Goal: Information Seeking & Learning: Learn about a topic

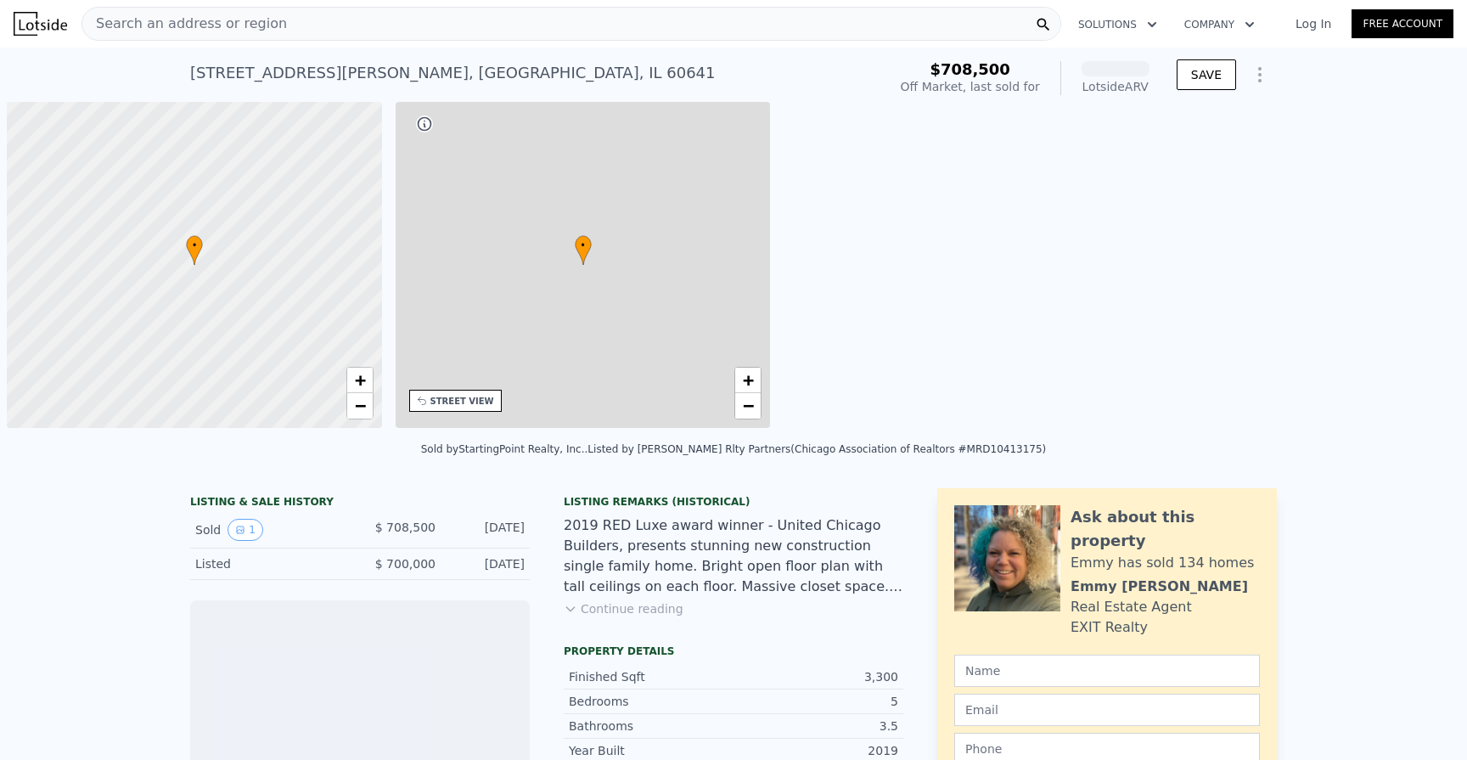
scroll to position [0, 7]
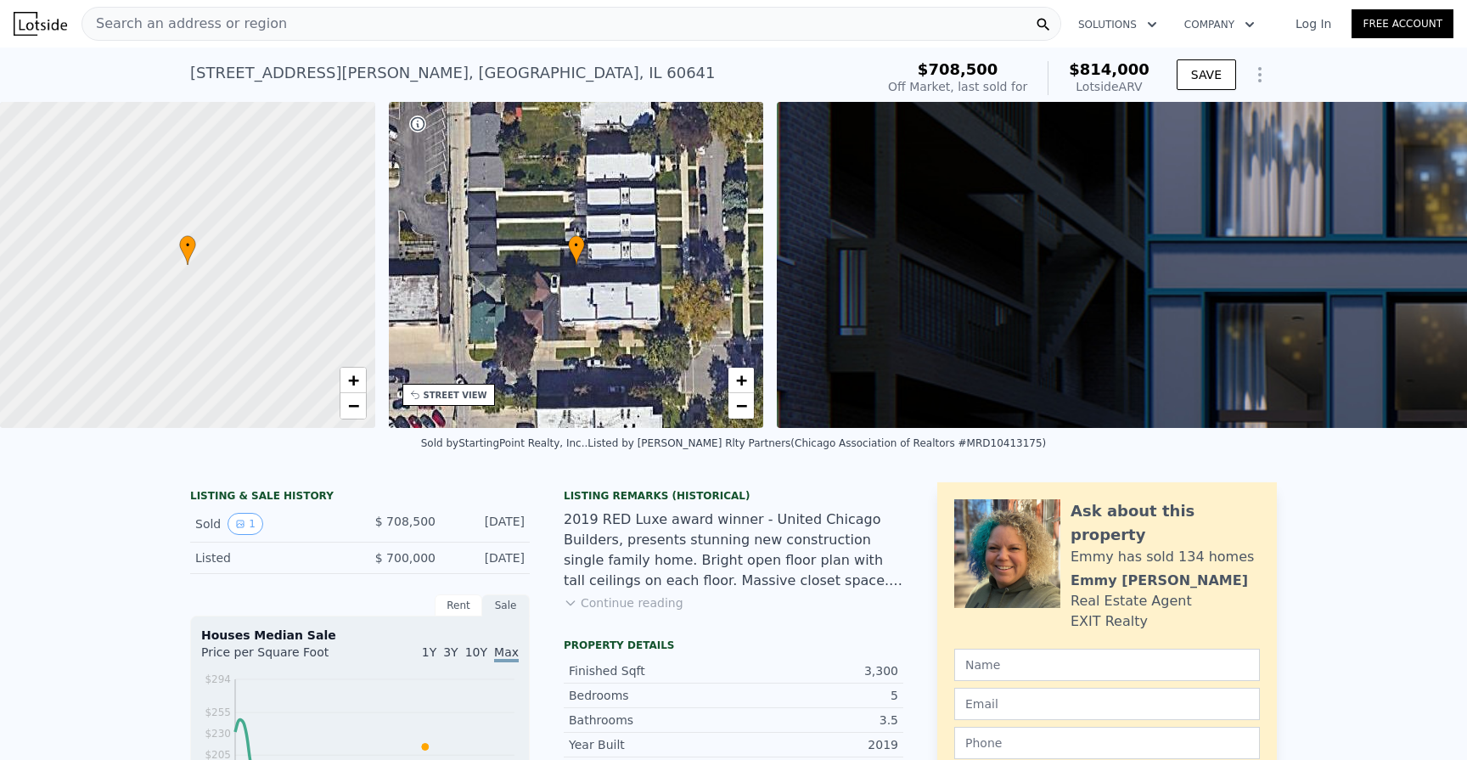
click at [568, 42] on div "Search an address or region Solutions Company Open main menu Log In Free Account" at bounding box center [734, 23] width 1440 height 41
click at [554, 25] on div "Search an address or region" at bounding box center [572, 24] width 980 height 34
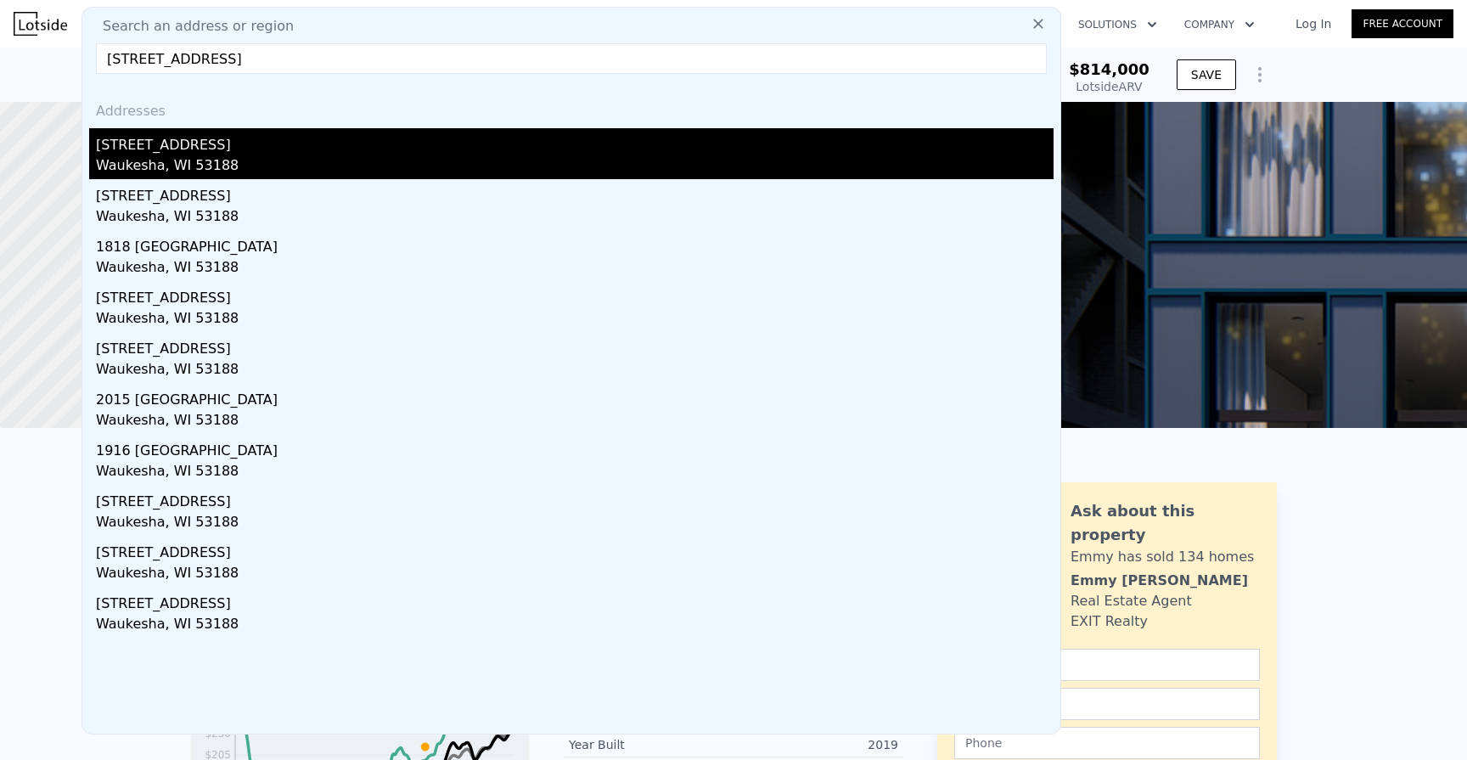
type input "[STREET_ADDRESS]"
click at [511, 131] on div "[STREET_ADDRESS]" at bounding box center [575, 141] width 958 height 27
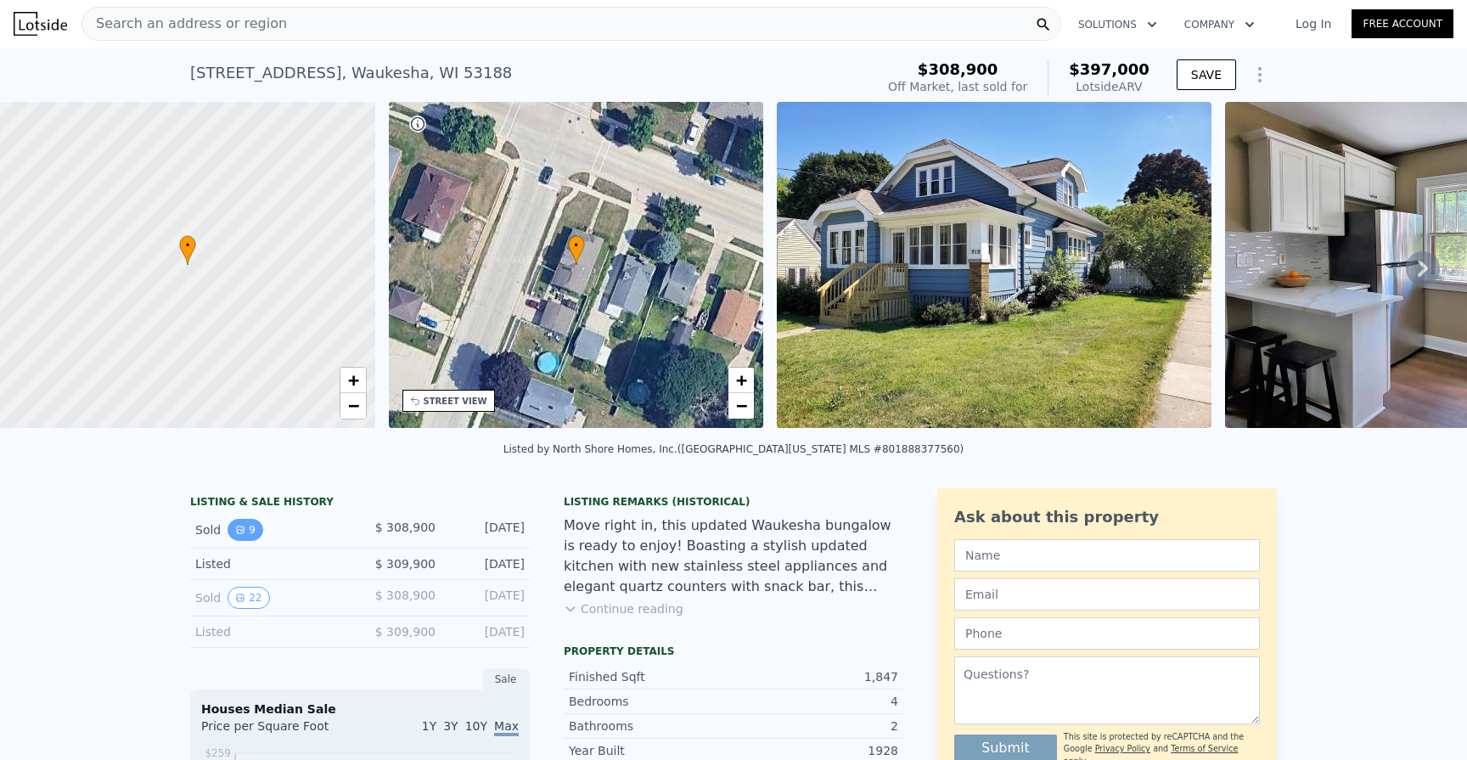
click at [250, 523] on button "9" at bounding box center [246, 530] width 36 height 22
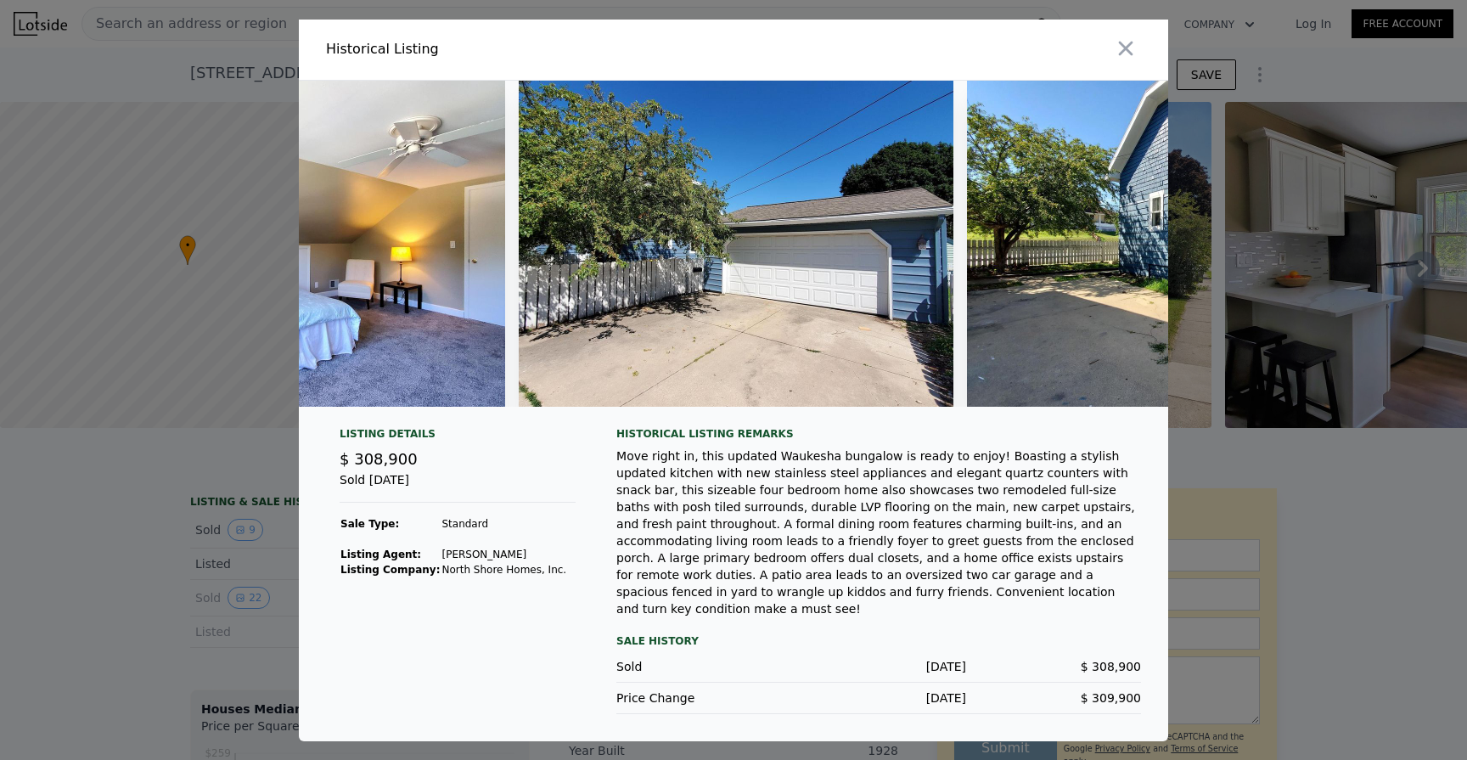
scroll to position [0, 3192]
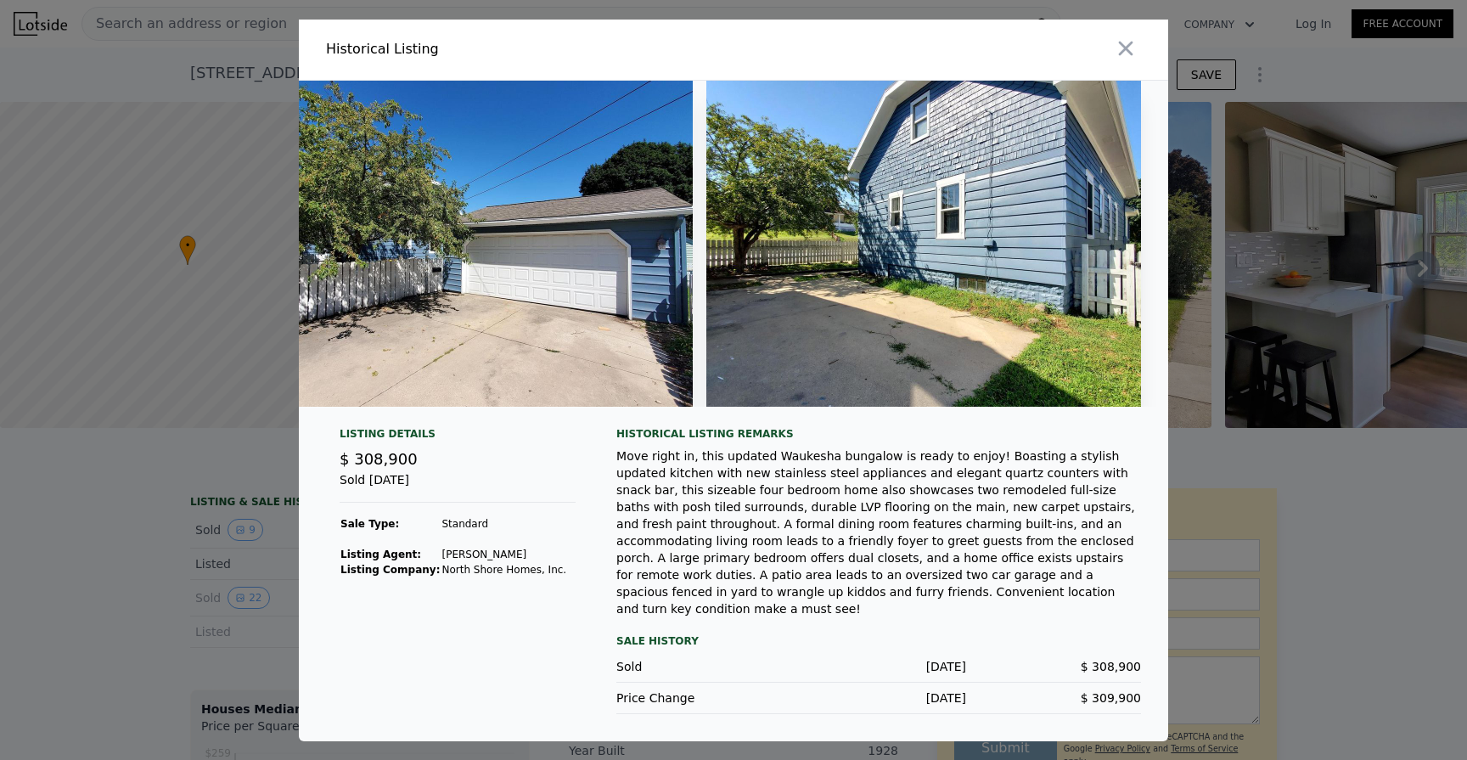
click at [156, 484] on div at bounding box center [733, 380] width 1467 height 760
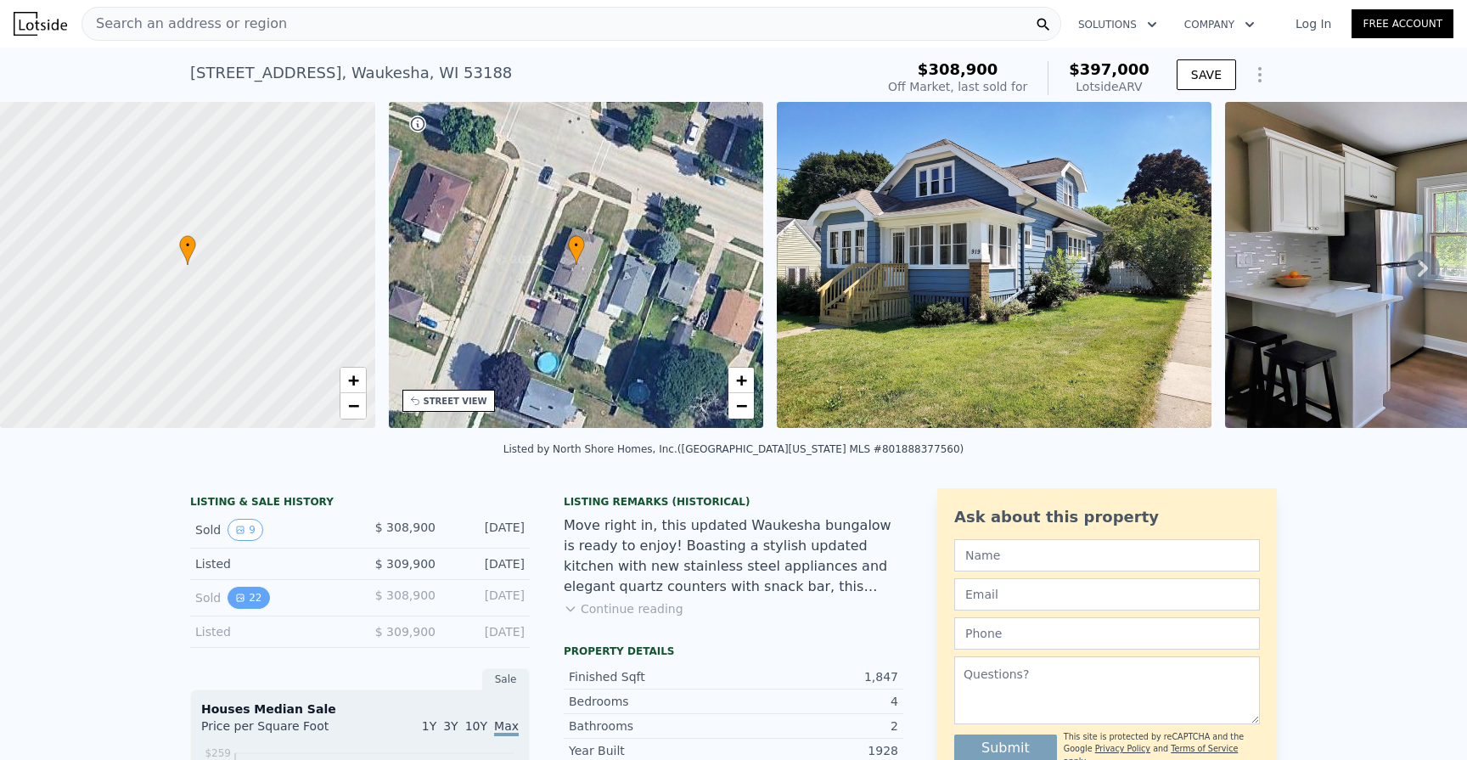
click at [241, 588] on button "22" at bounding box center [249, 598] width 42 height 22
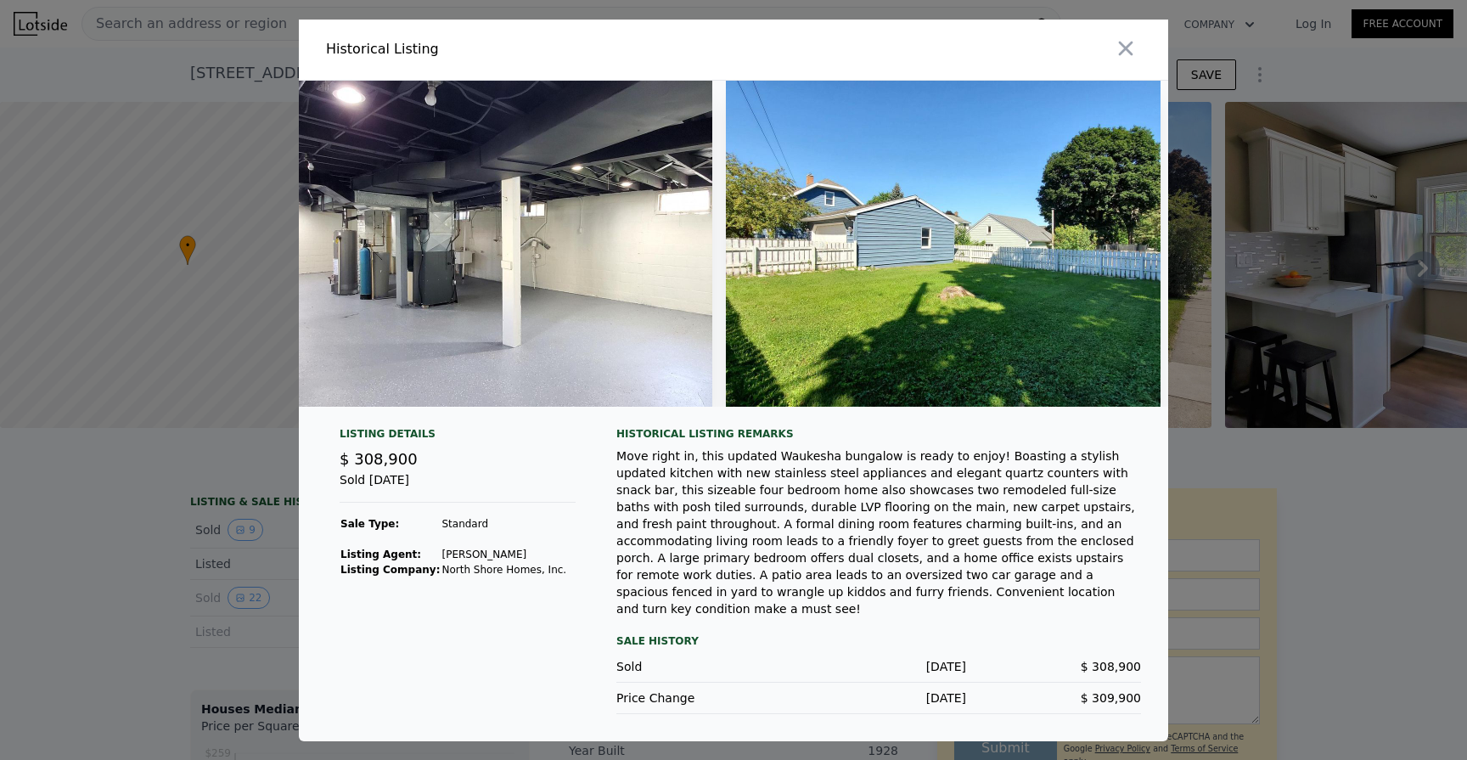
scroll to position [0, 9020]
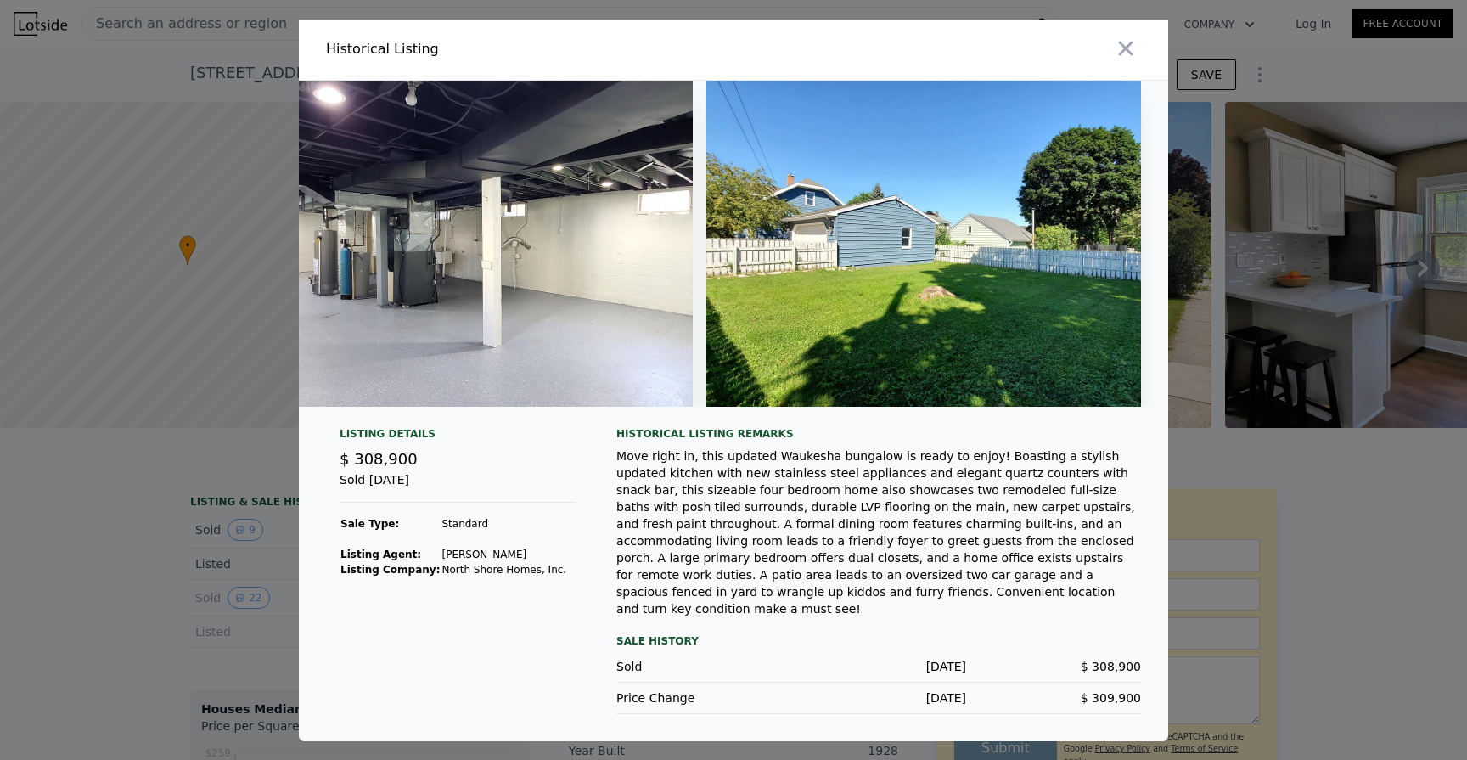
click at [152, 255] on div at bounding box center [733, 380] width 1467 height 760
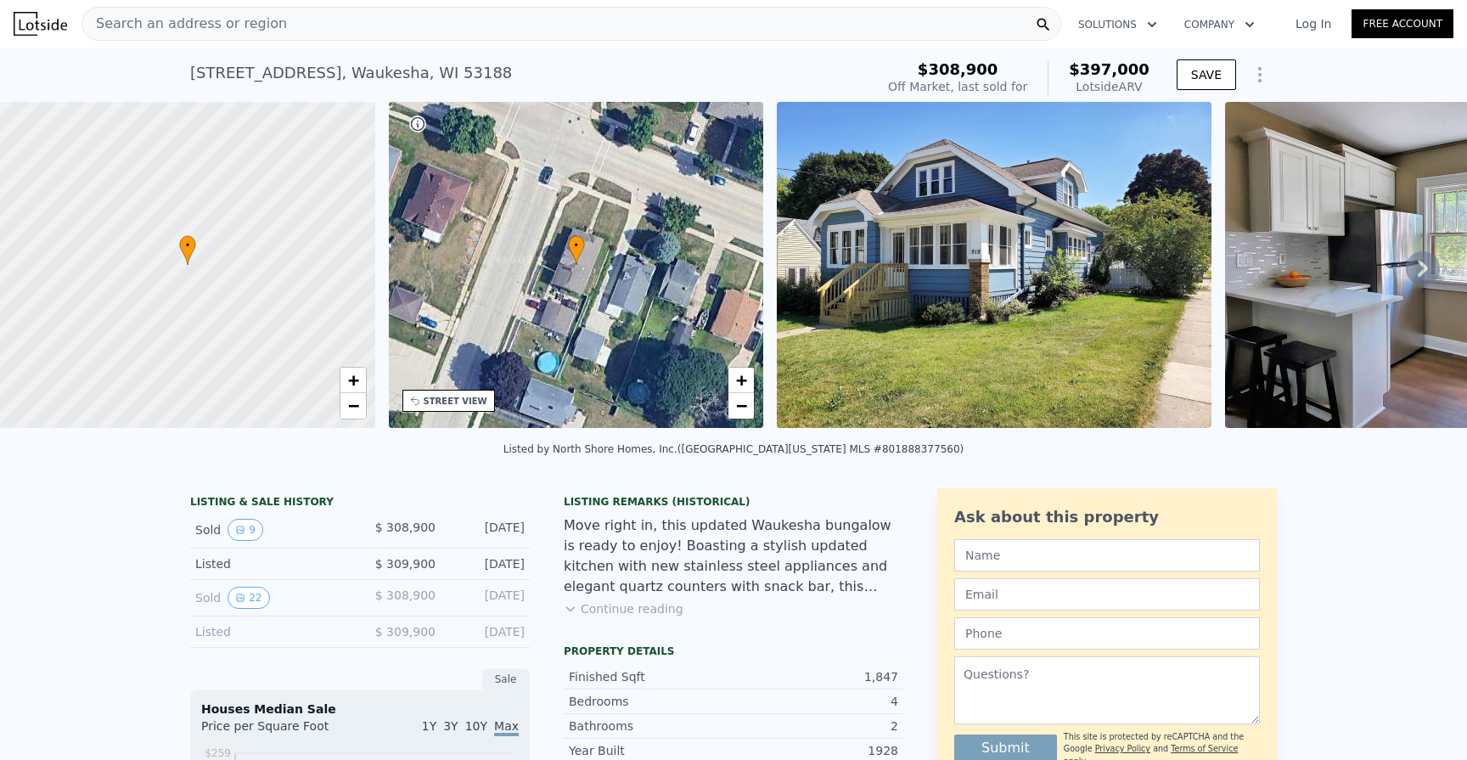
click at [392, 23] on div "Search an address or region" at bounding box center [572, 24] width 980 height 34
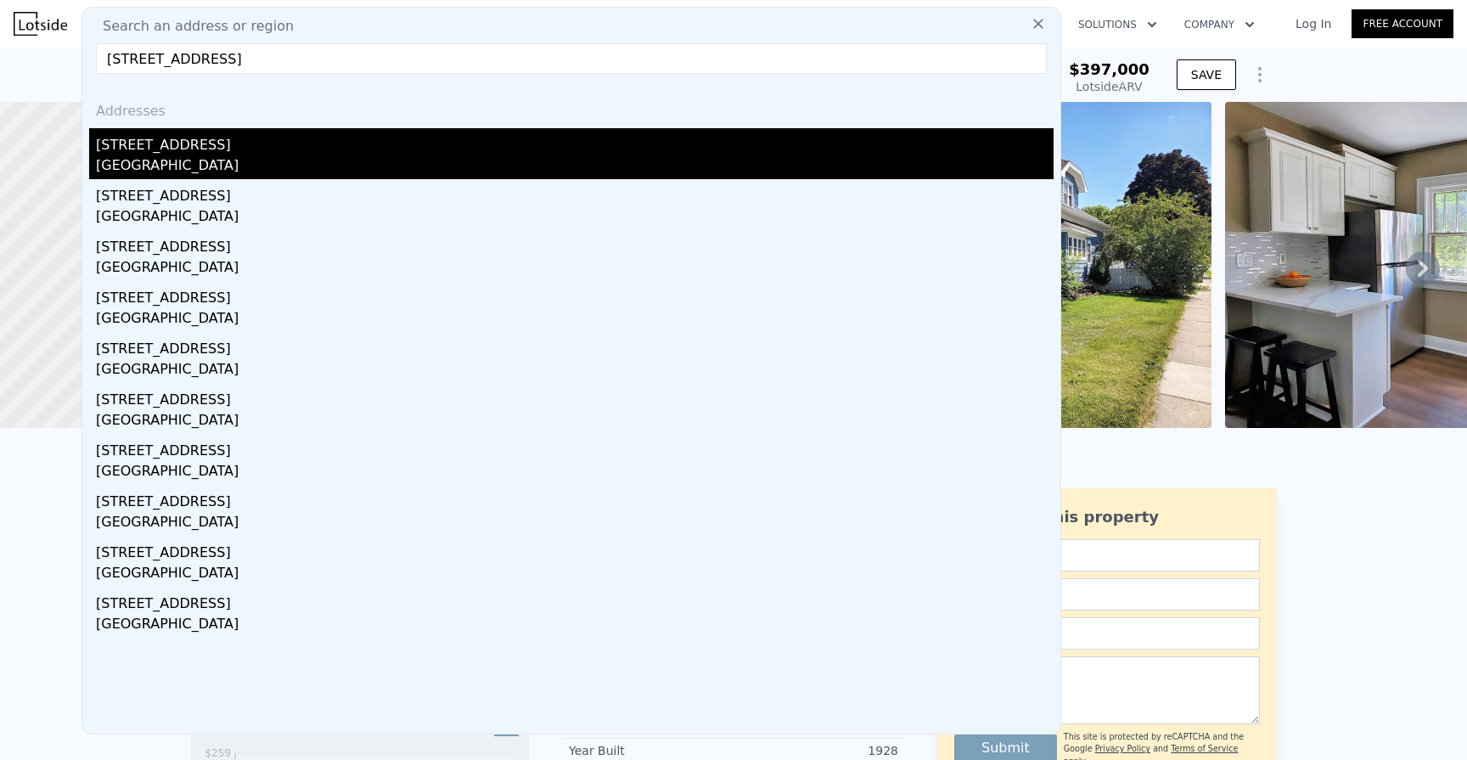
type input "[STREET_ADDRESS]"
click at [335, 165] on div "[GEOGRAPHIC_DATA]" at bounding box center [575, 167] width 958 height 24
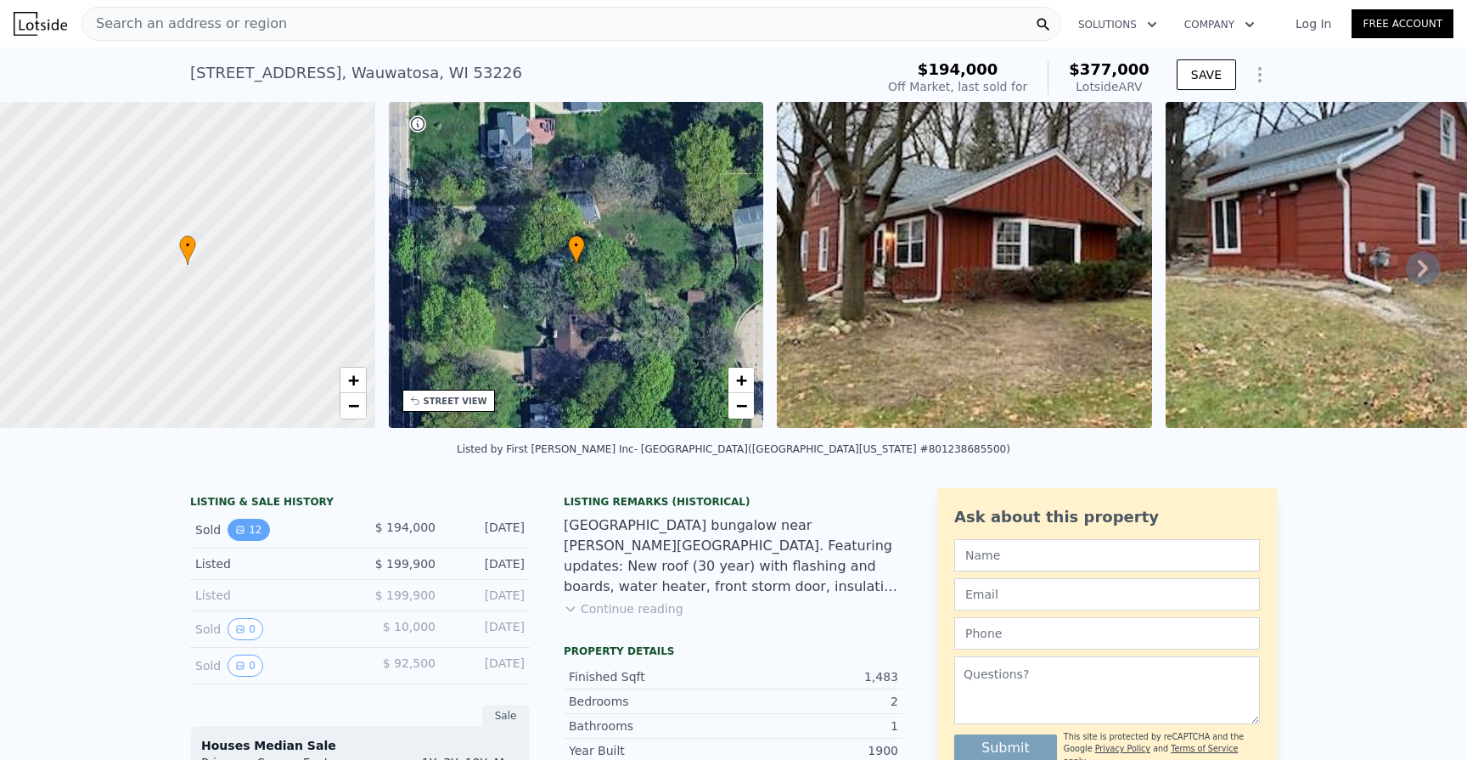
click at [252, 531] on button "12" at bounding box center [249, 530] width 42 height 22
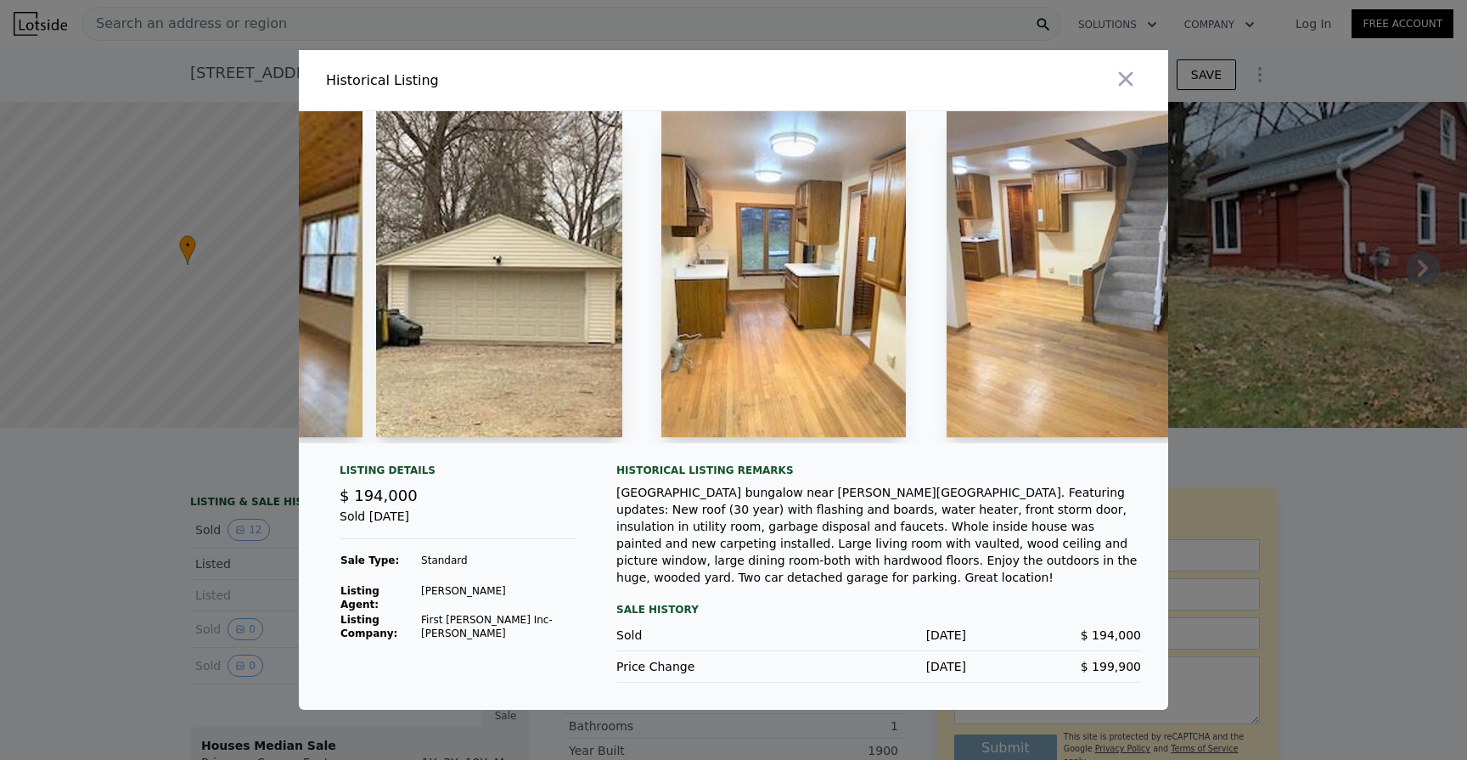
scroll to position [0, 2663]
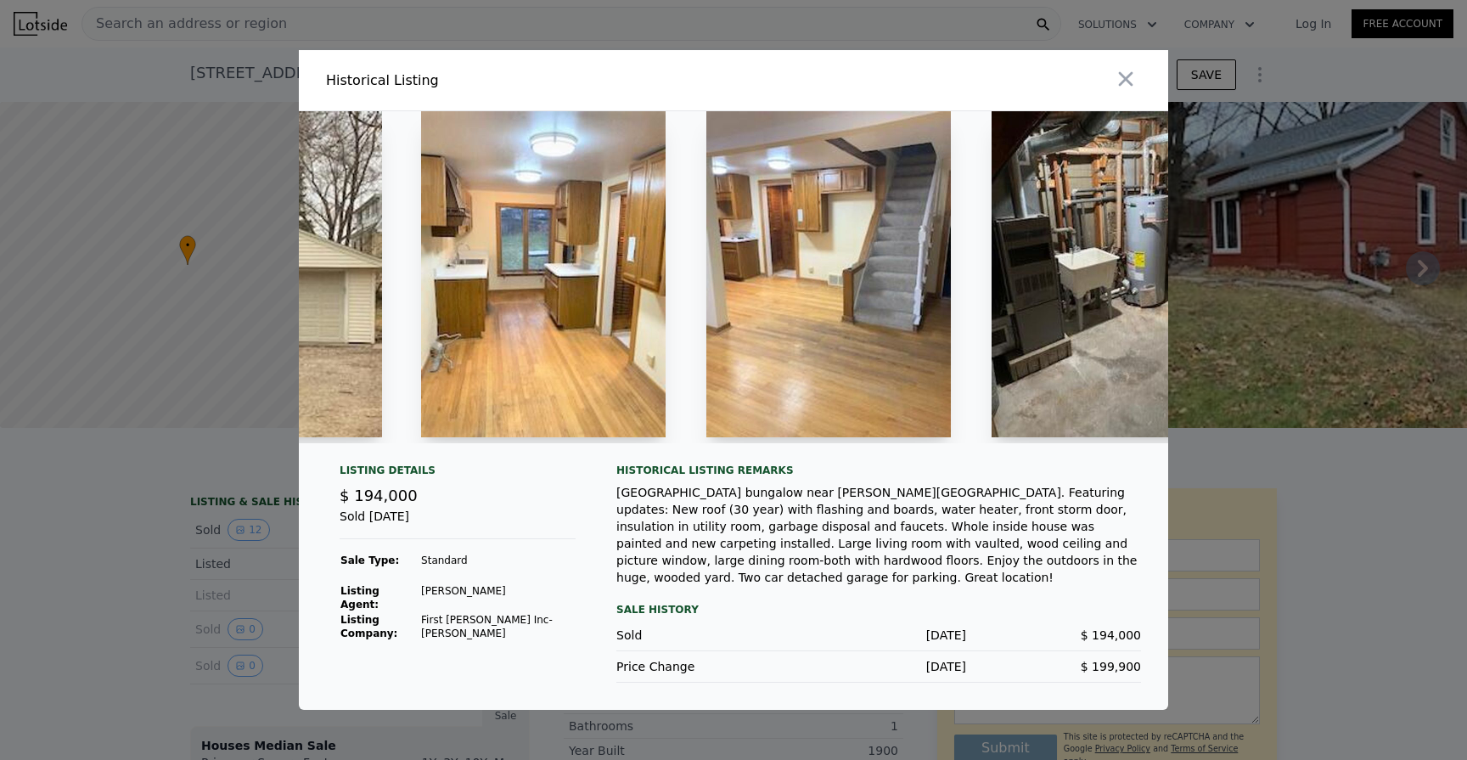
click at [1279, 485] on div at bounding box center [733, 380] width 1467 height 760
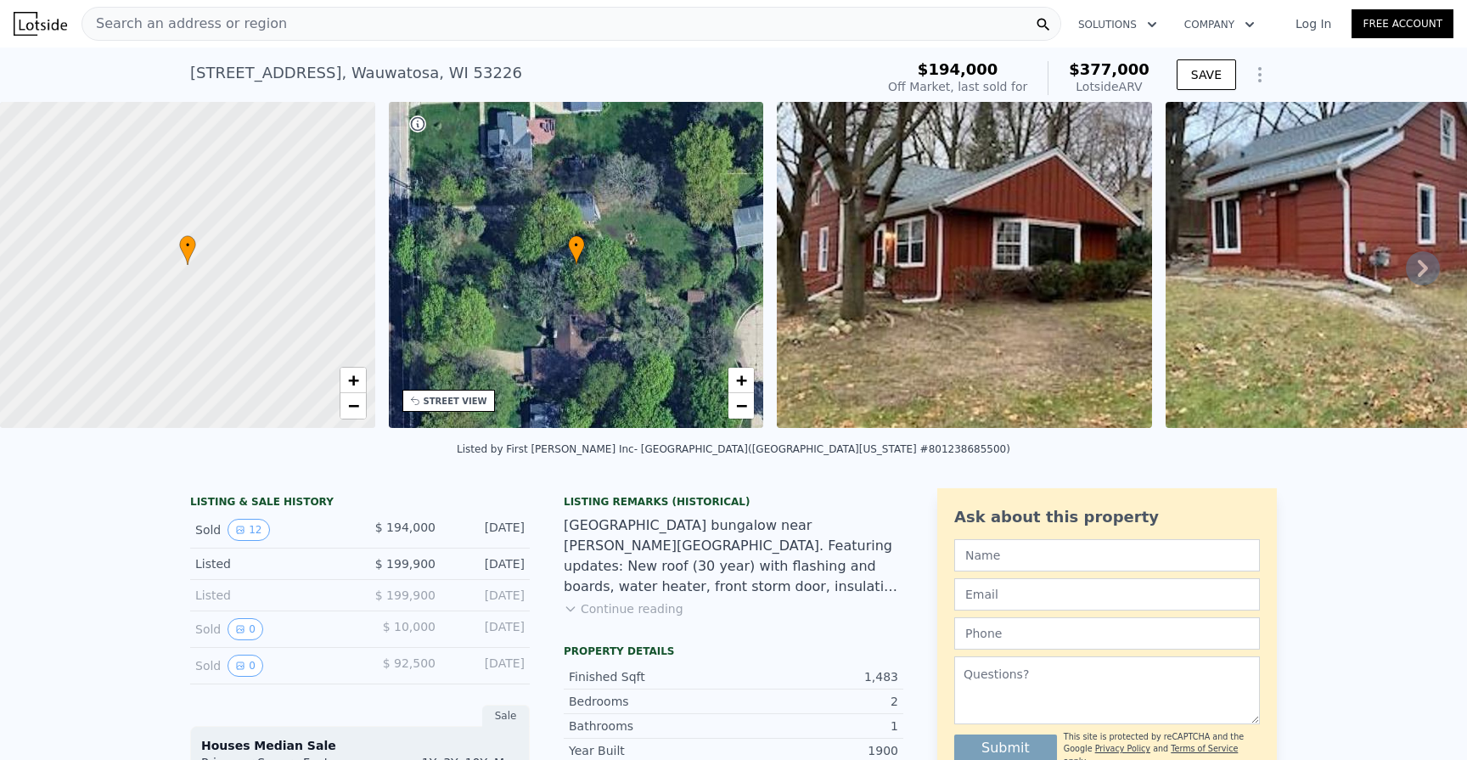
click at [554, 37] on div "Search an address or region" at bounding box center [572, 24] width 980 height 34
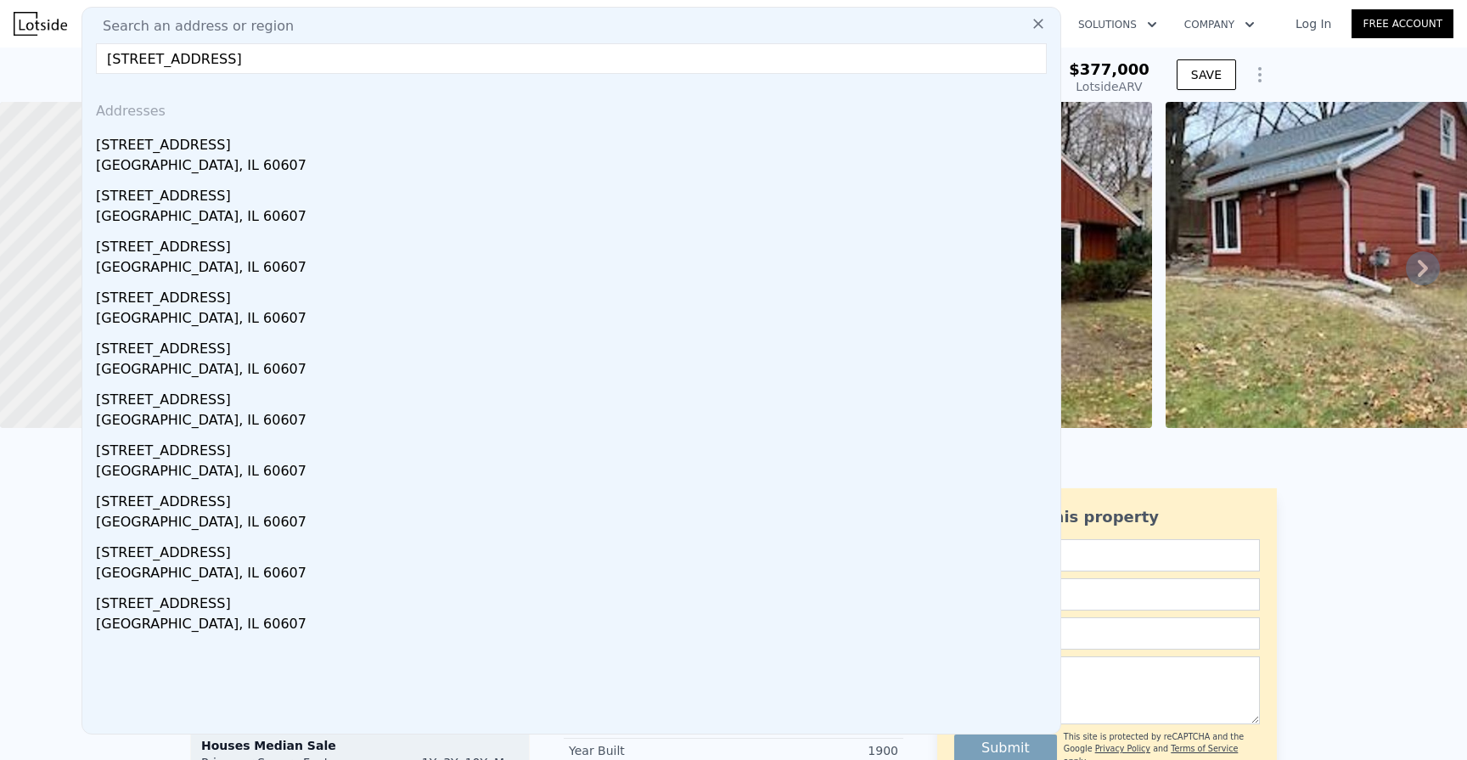
click at [226, 57] on input "[STREET_ADDRESS]" at bounding box center [571, 58] width 951 height 31
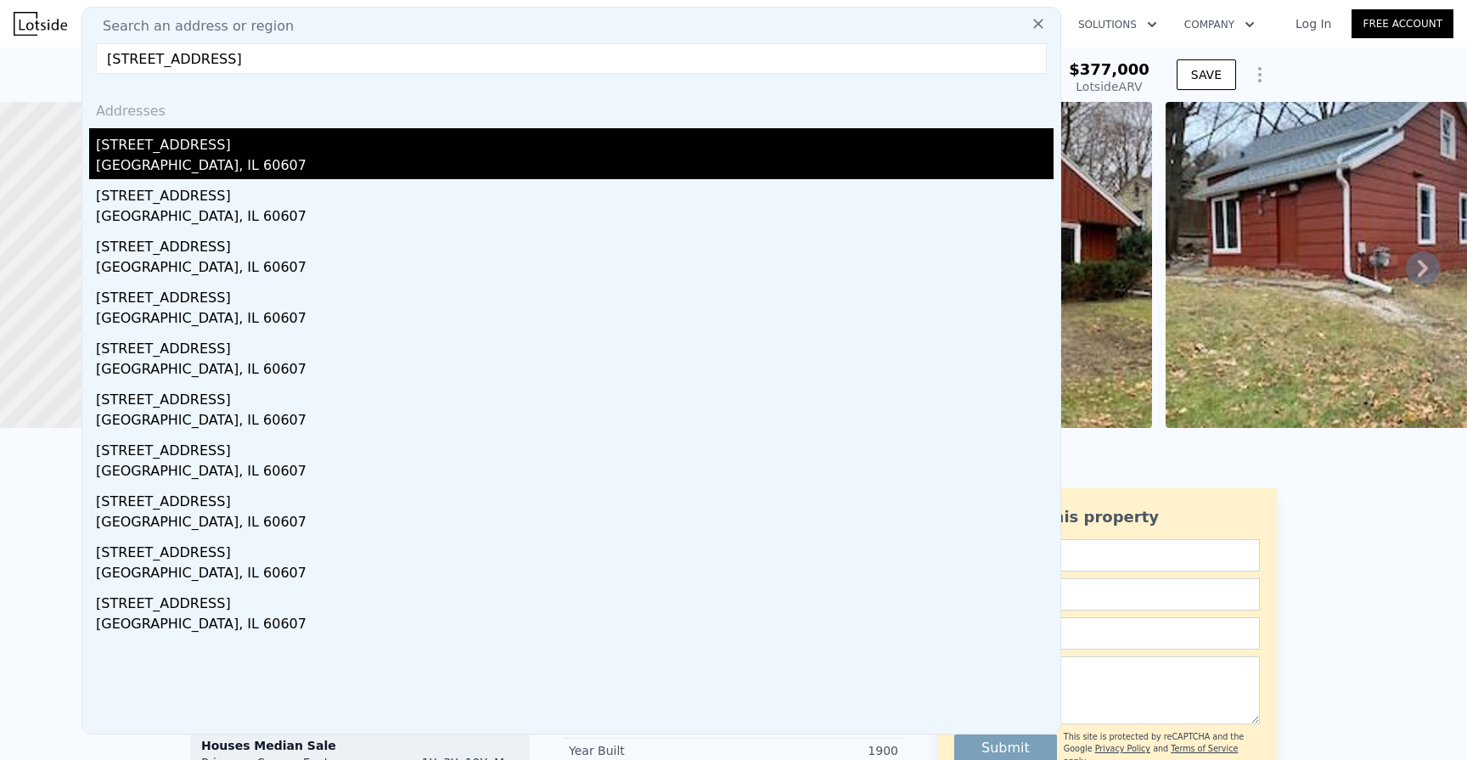
type input "[STREET_ADDRESS]"
click at [197, 142] on div "[STREET_ADDRESS]" at bounding box center [575, 141] width 958 height 27
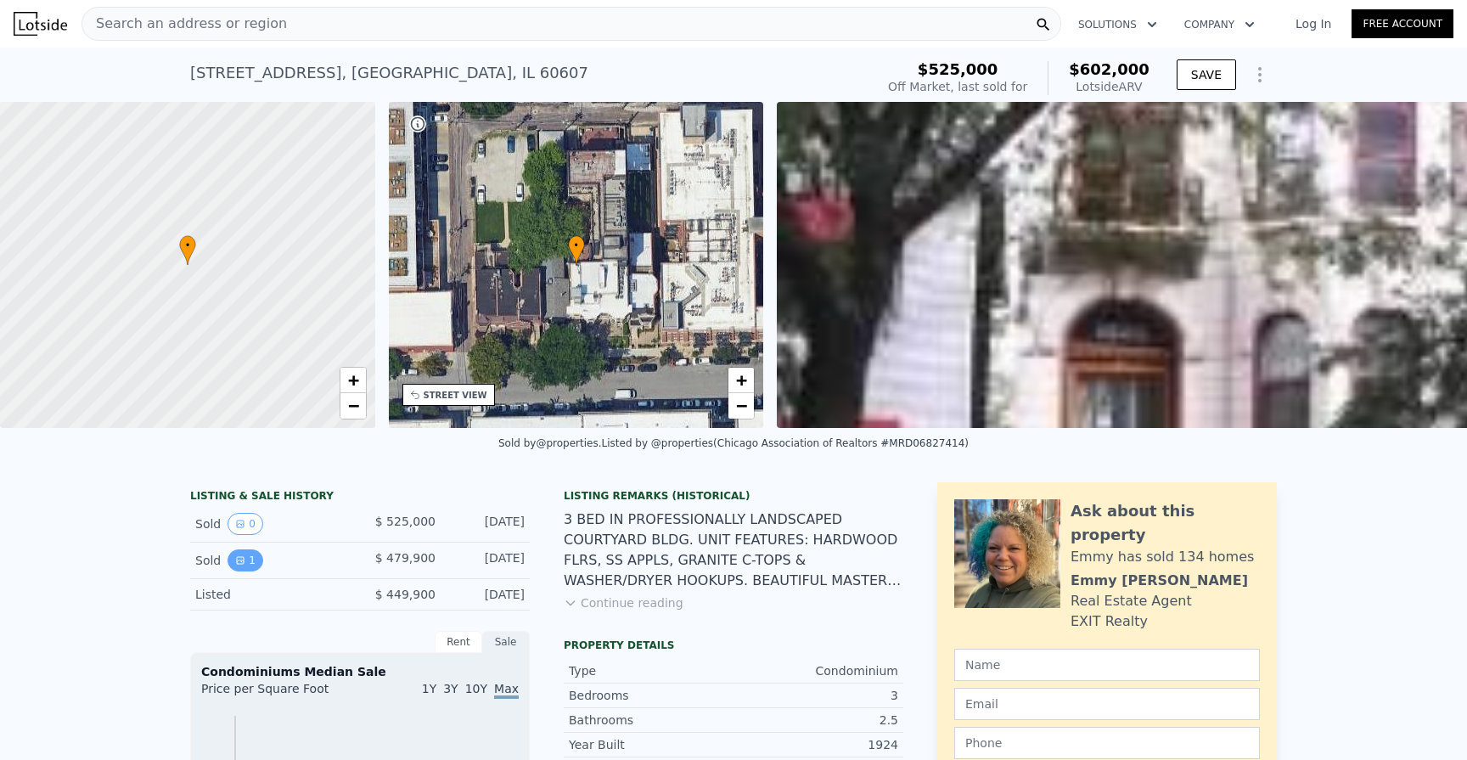
click at [243, 553] on button "1" at bounding box center [246, 560] width 36 height 22
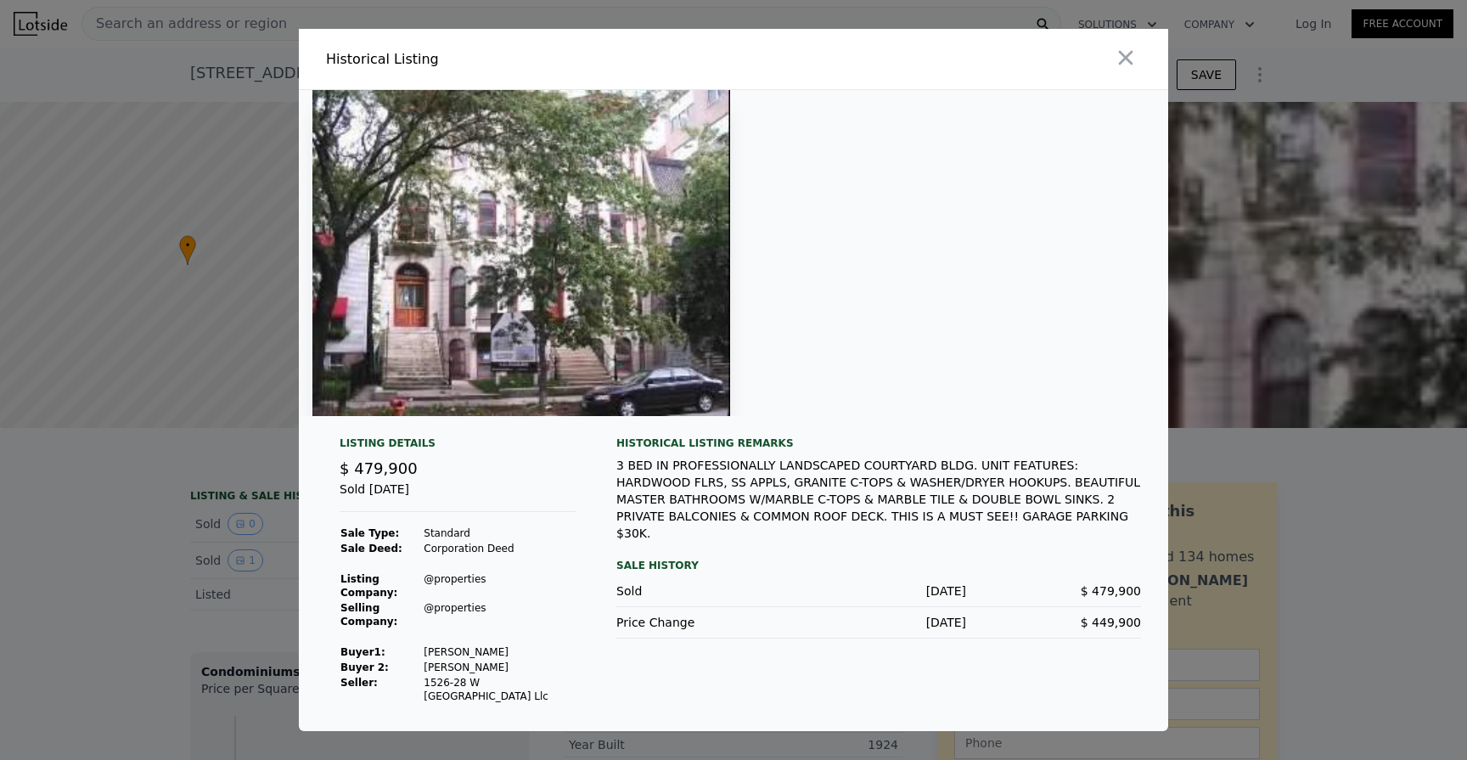
click at [179, 547] on div at bounding box center [733, 380] width 1467 height 760
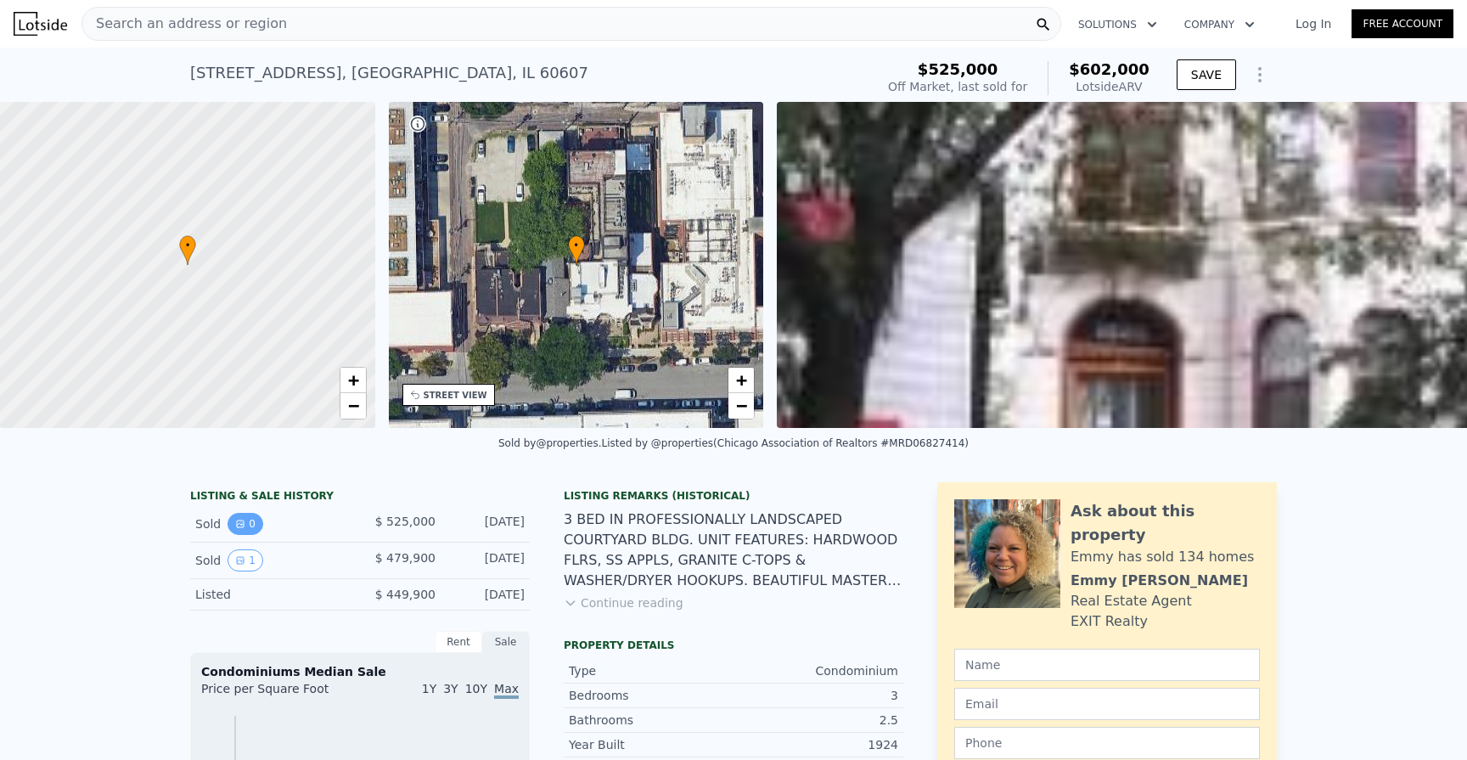
click at [232, 526] on button "0" at bounding box center [246, 524] width 36 height 22
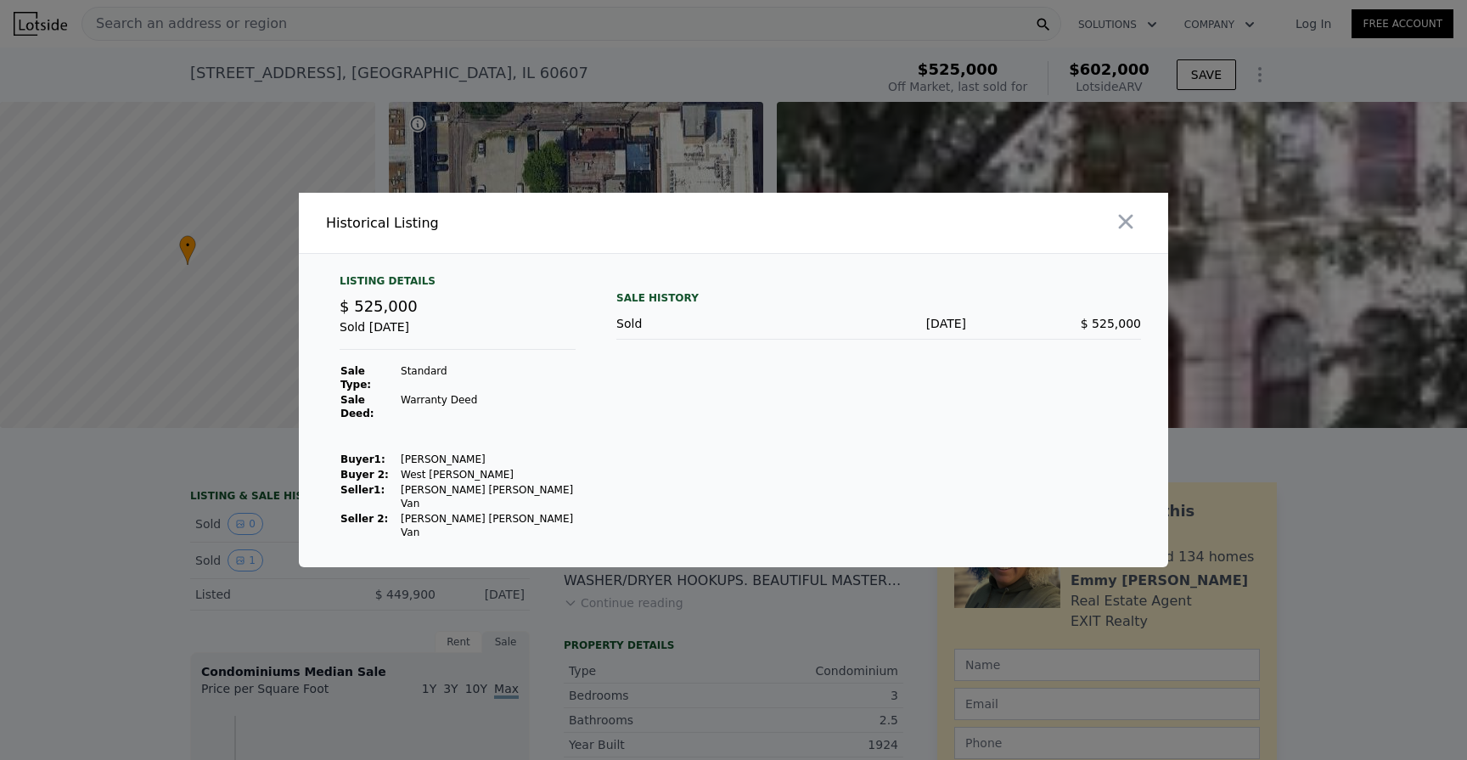
click at [205, 554] on div at bounding box center [733, 380] width 1467 height 760
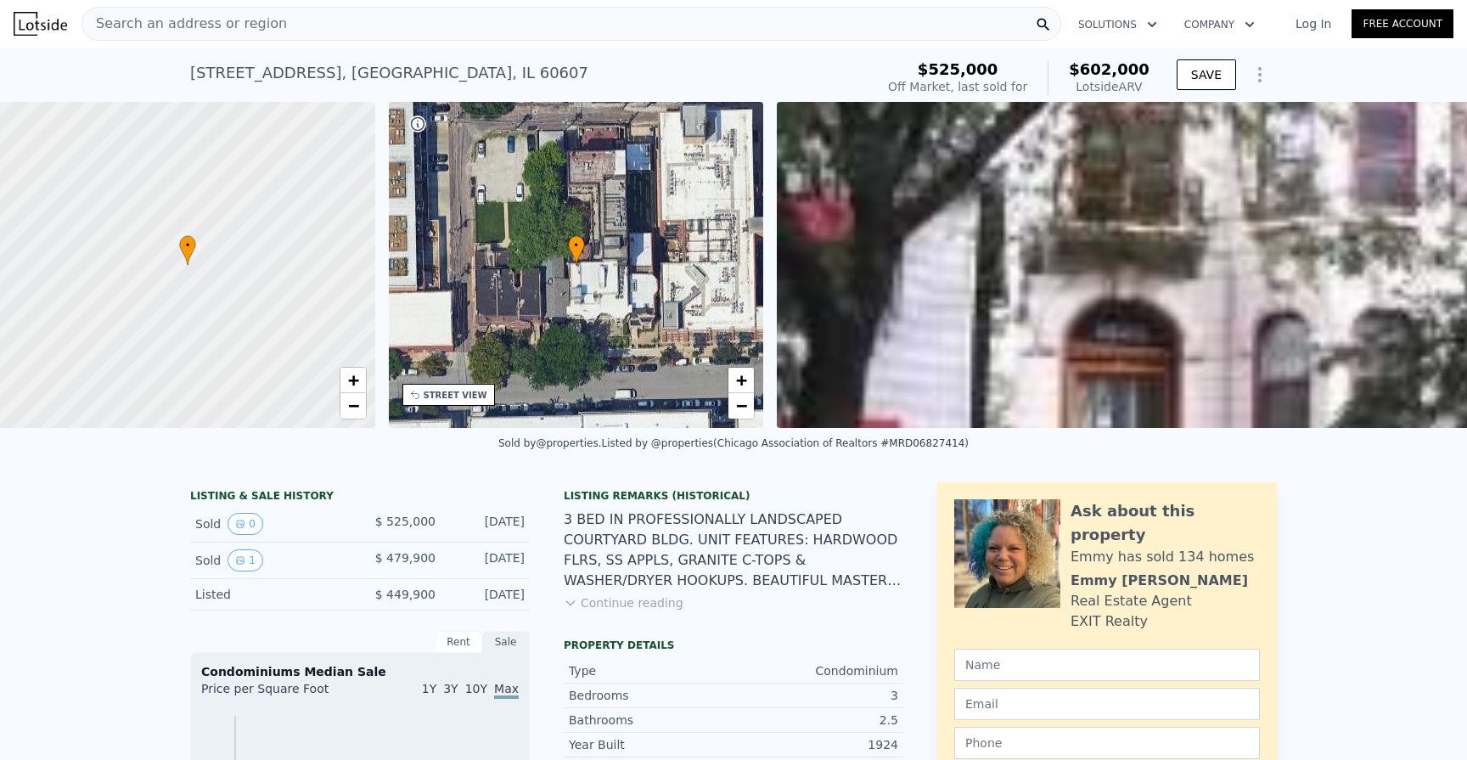
click at [239, 37] on div "Search an address or region" at bounding box center [184, 24] width 205 height 32
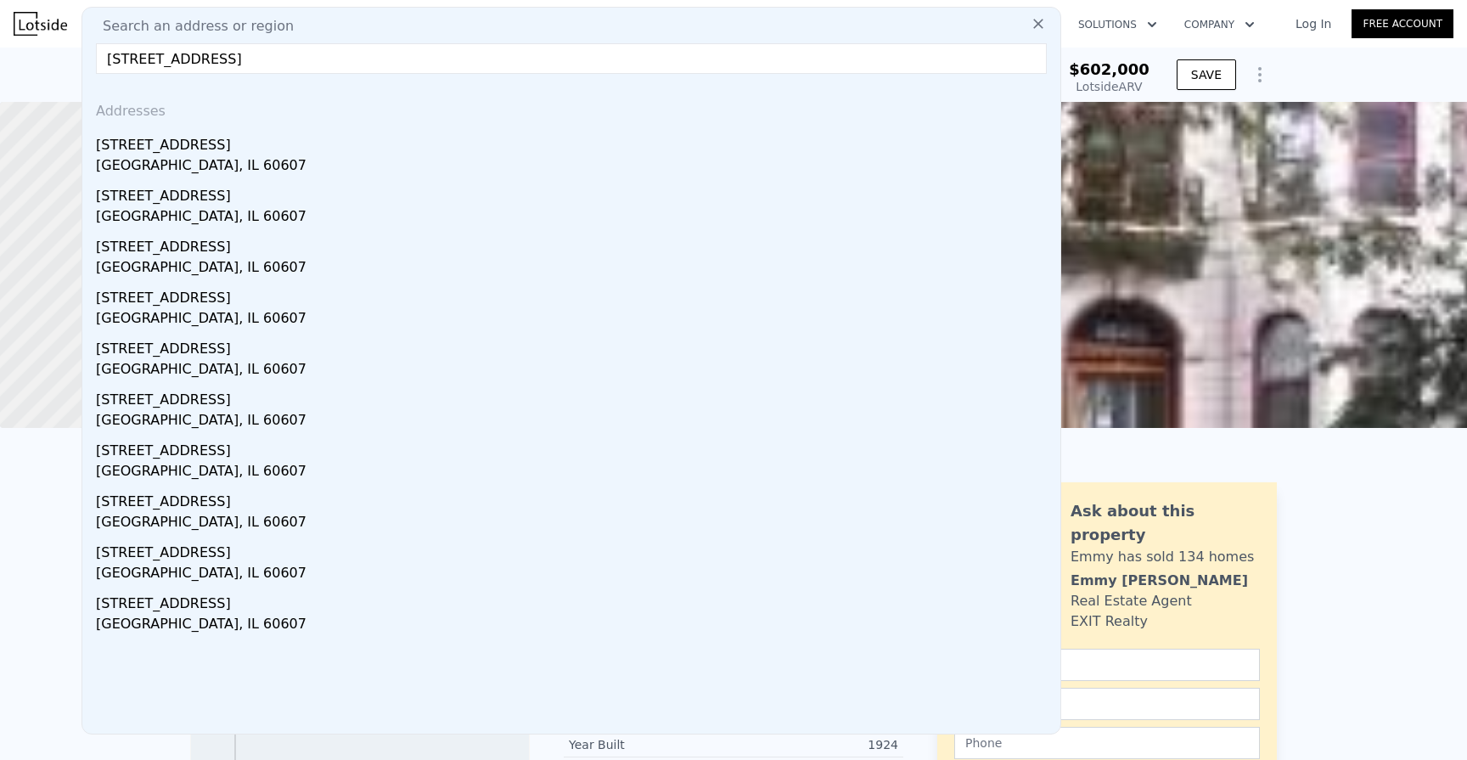
click at [220, 59] on input "[STREET_ADDRESS]" at bounding box center [571, 58] width 951 height 31
click at [284, 59] on input "[STREET_ADDRESS]" at bounding box center [571, 58] width 951 height 31
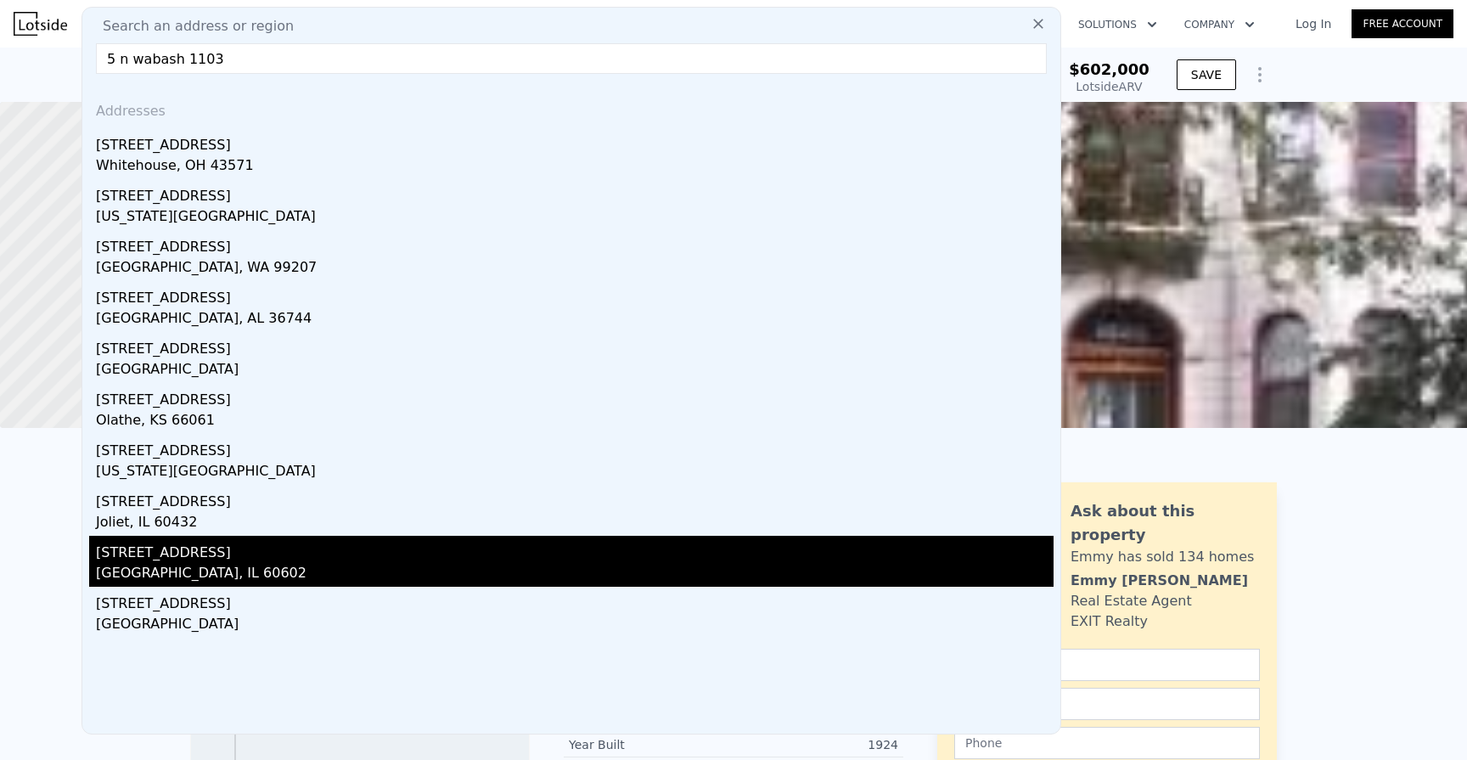
type input "5 n wabash 1103"
click at [143, 555] on div "[STREET_ADDRESS]" at bounding box center [575, 549] width 958 height 27
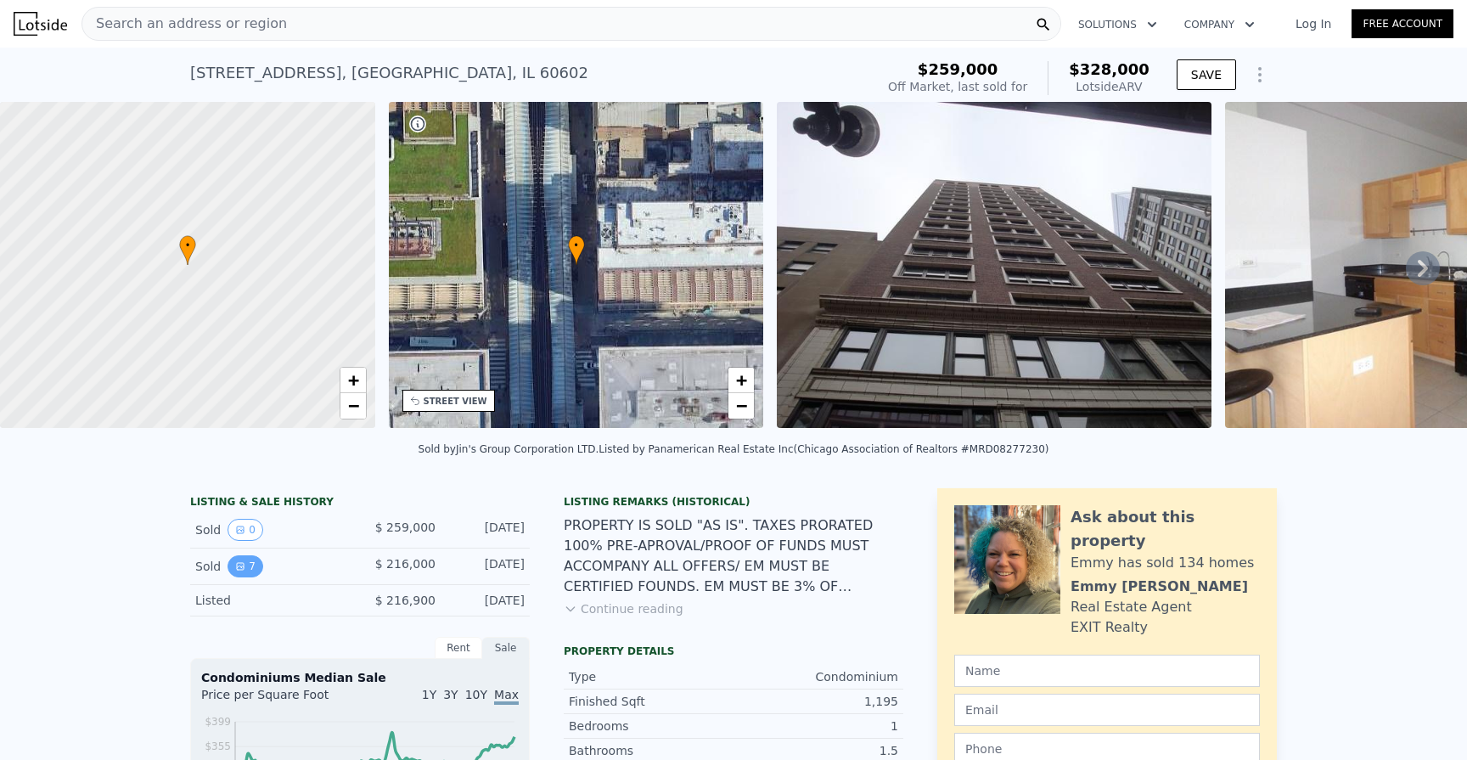
click at [239, 563] on icon "View historical data" at bounding box center [240, 566] width 7 height 7
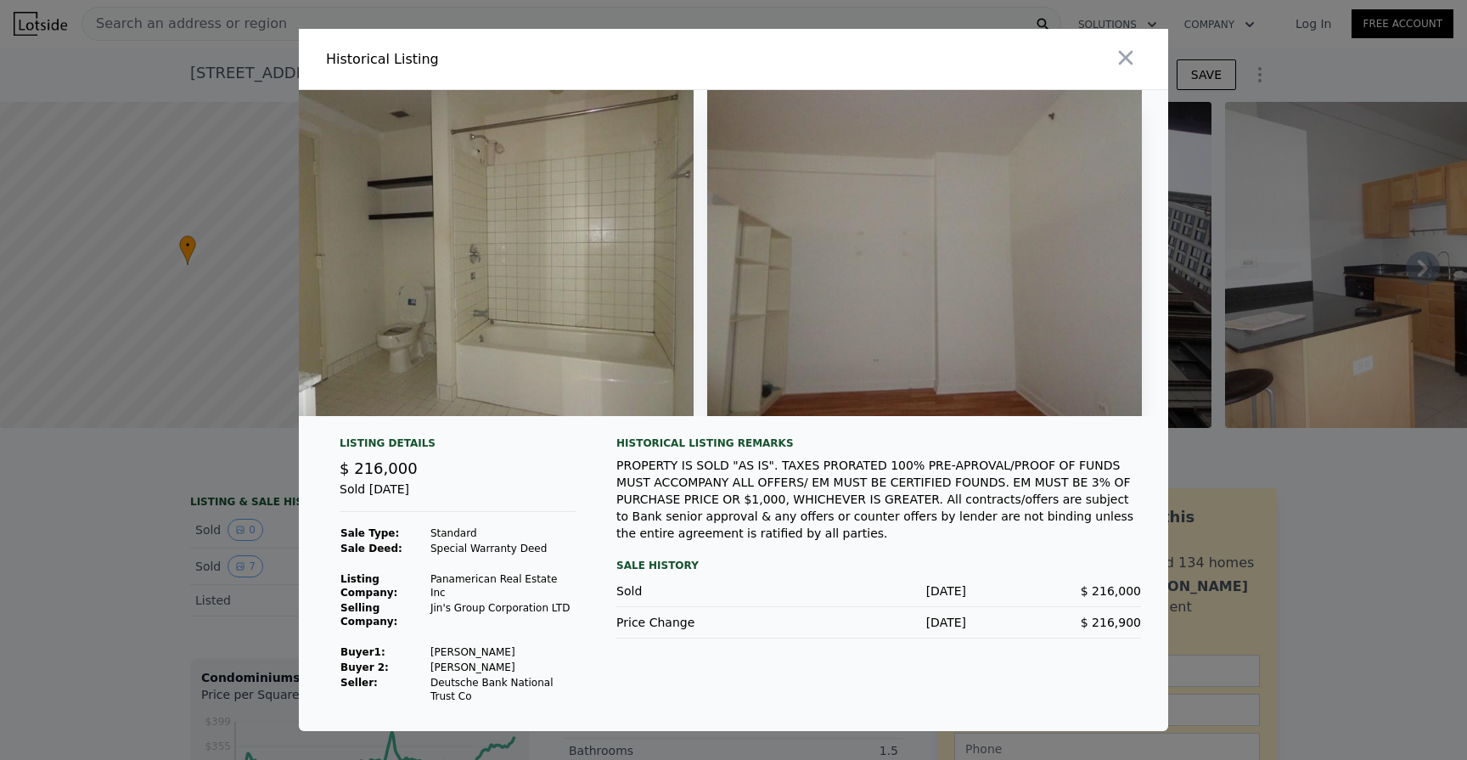
scroll to position [0, 2133]
click at [43, 571] on div at bounding box center [733, 380] width 1467 height 760
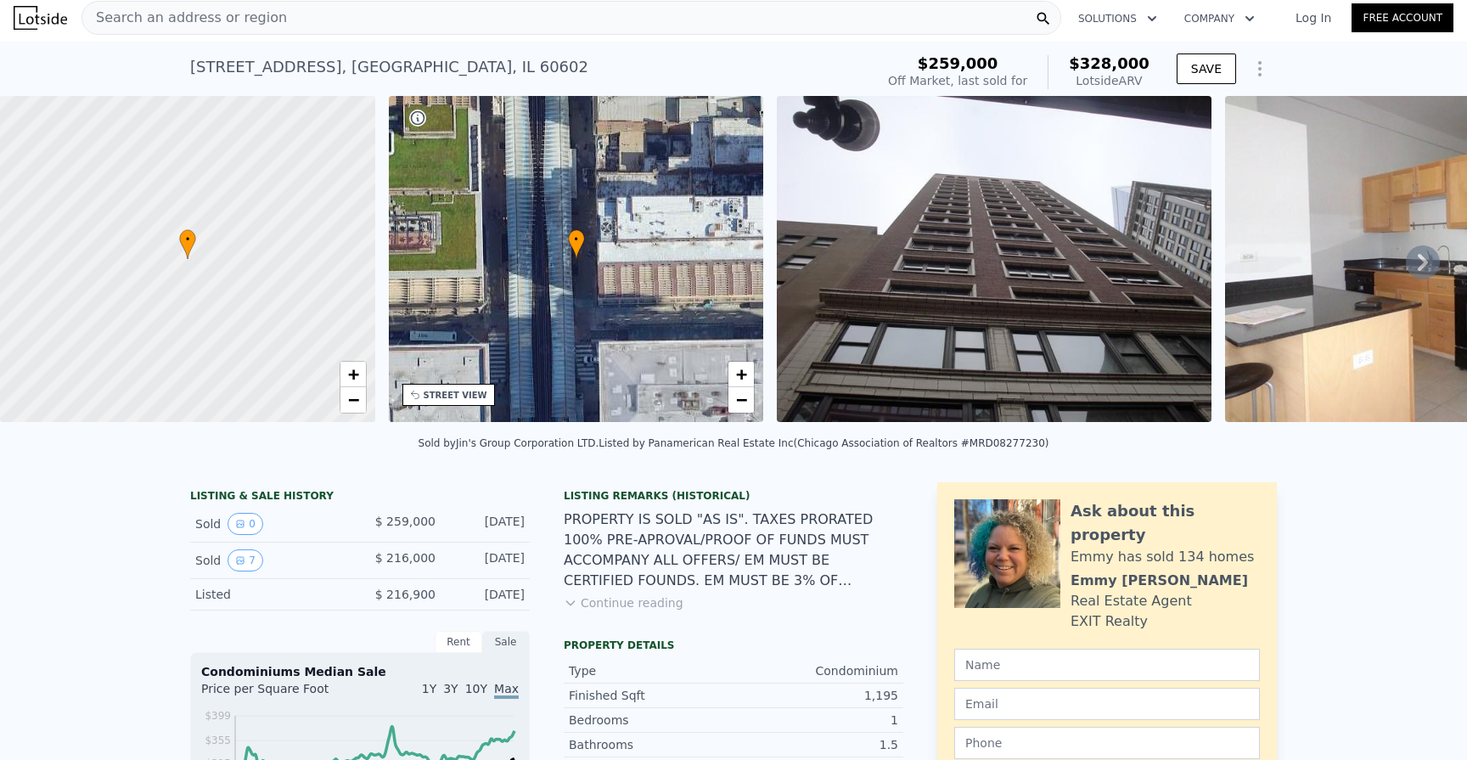
scroll to position [0, 0]
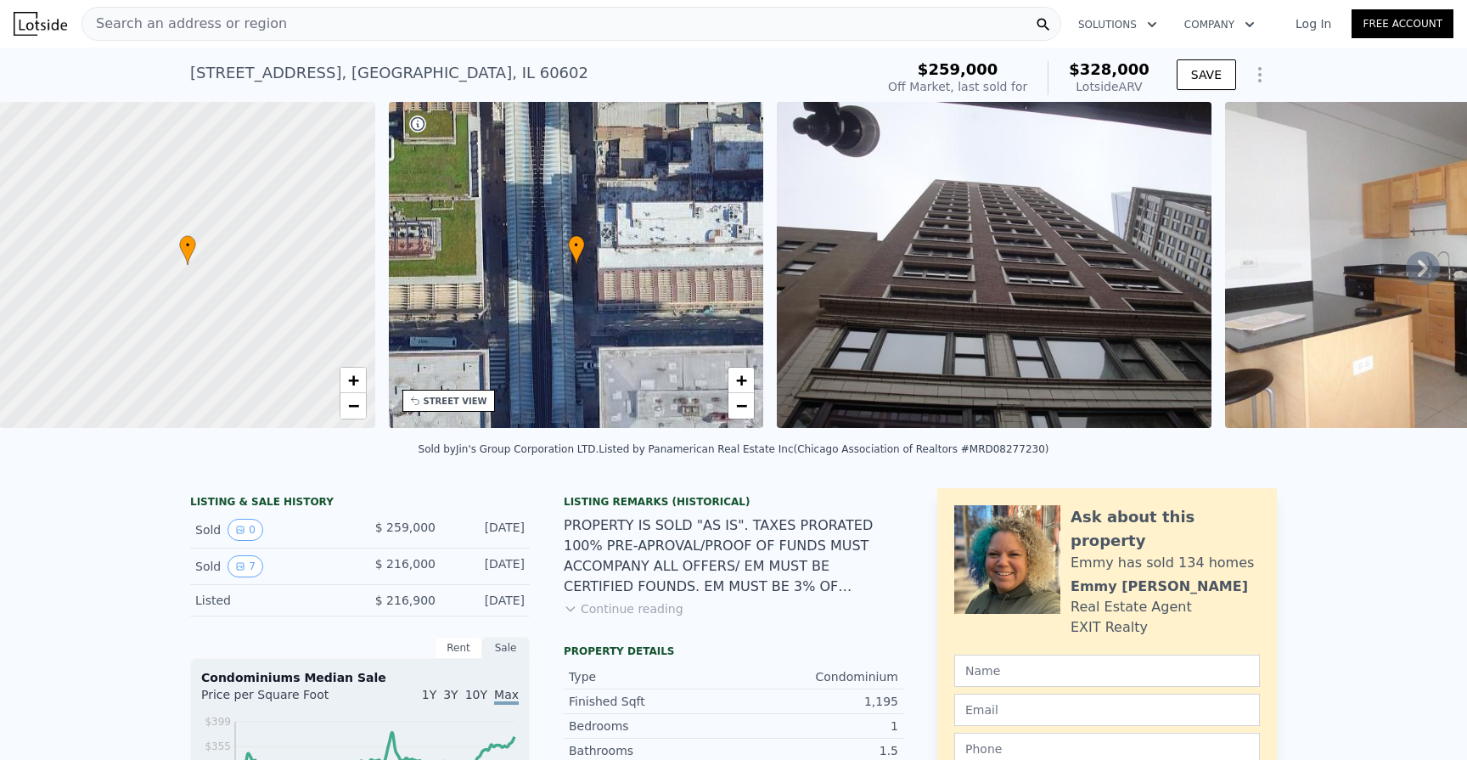
click at [322, 21] on div "Search an address or region" at bounding box center [572, 24] width 980 height 34
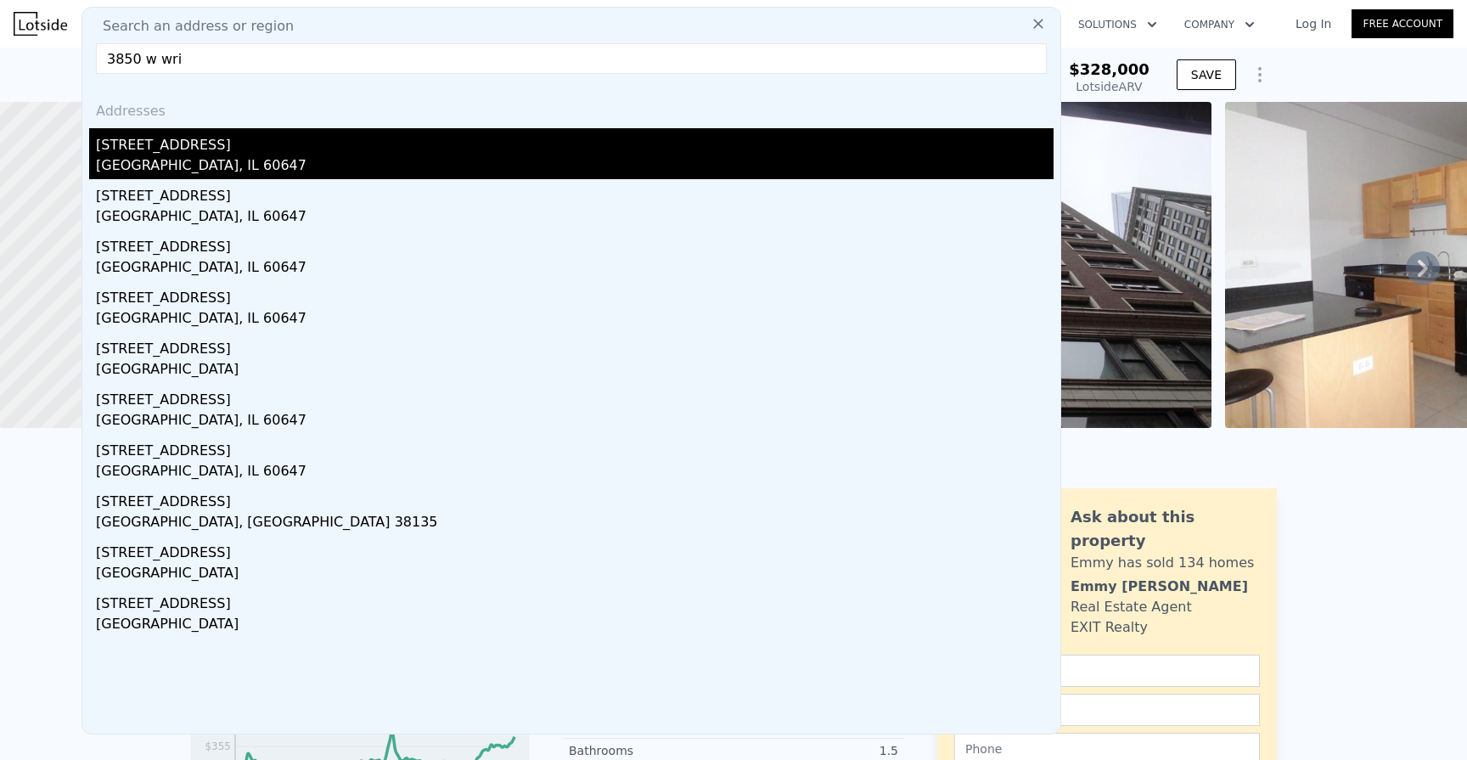
type input "3850 w wri"
click at [284, 149] on div "[STREET_ADDRESS]" at bounding box center [575, 141] width 958 height 27
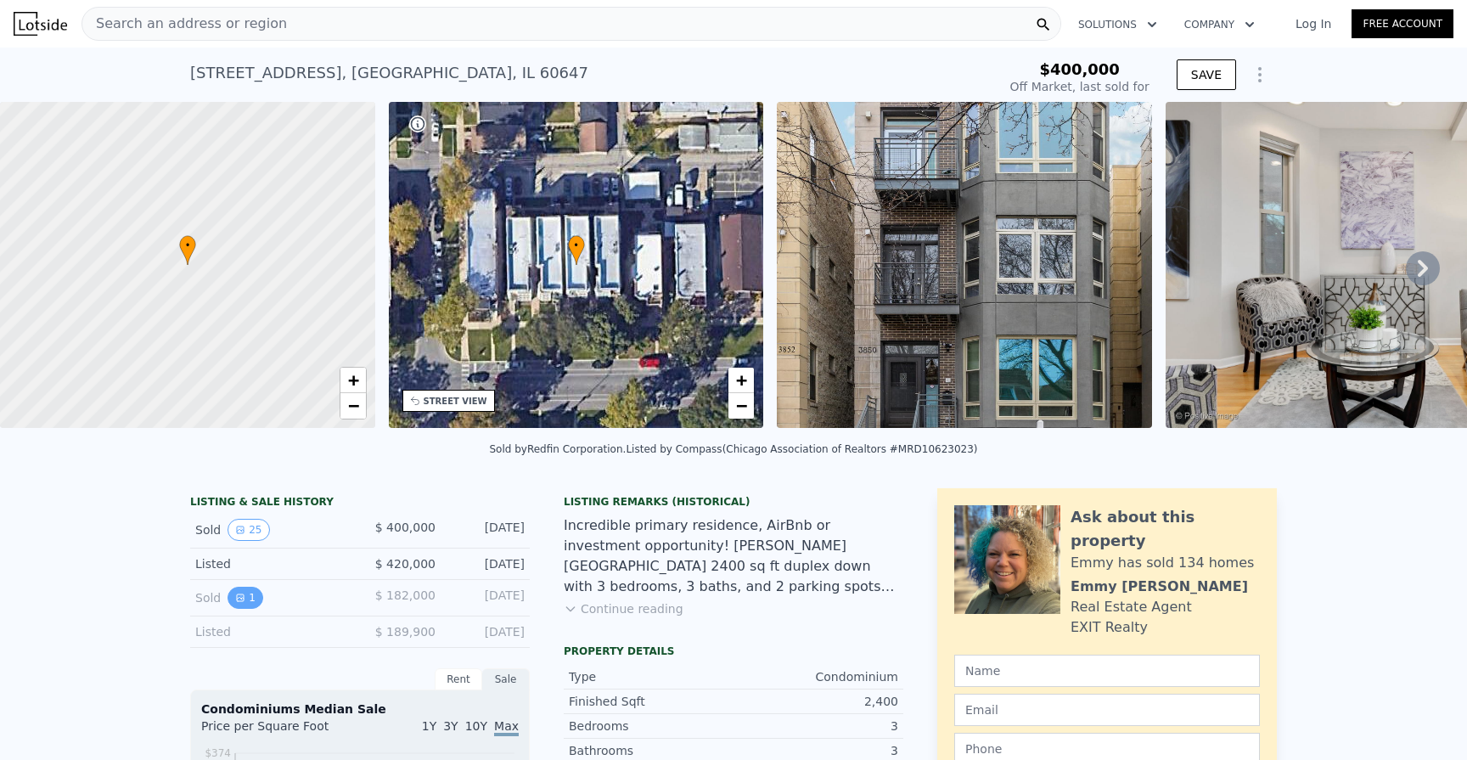
click at [243, 599] on icon "View historical data" at bounding box center [240, 597] width 7 height 7
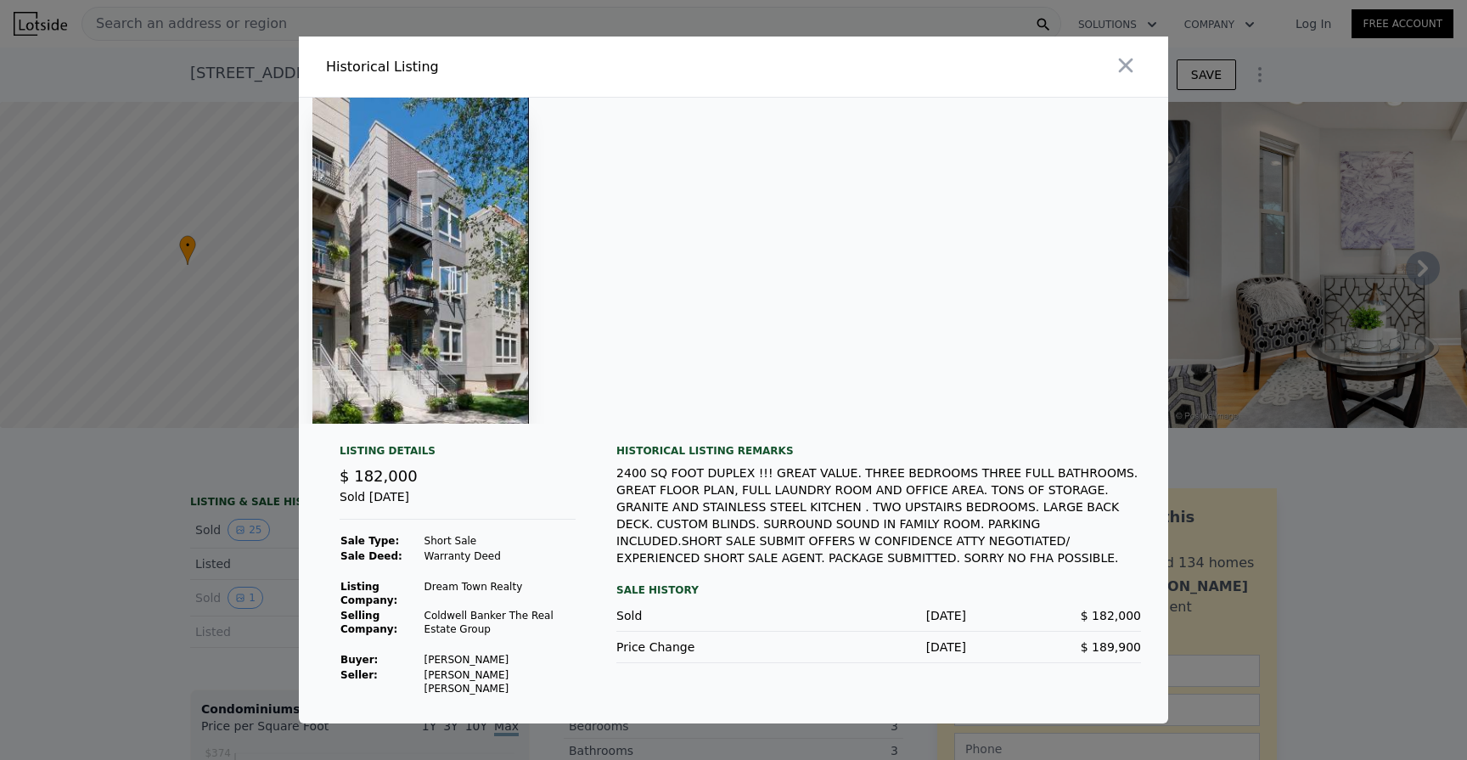
click at [167, 627] on div at bounding box center [733, 380] width 1467 height 760
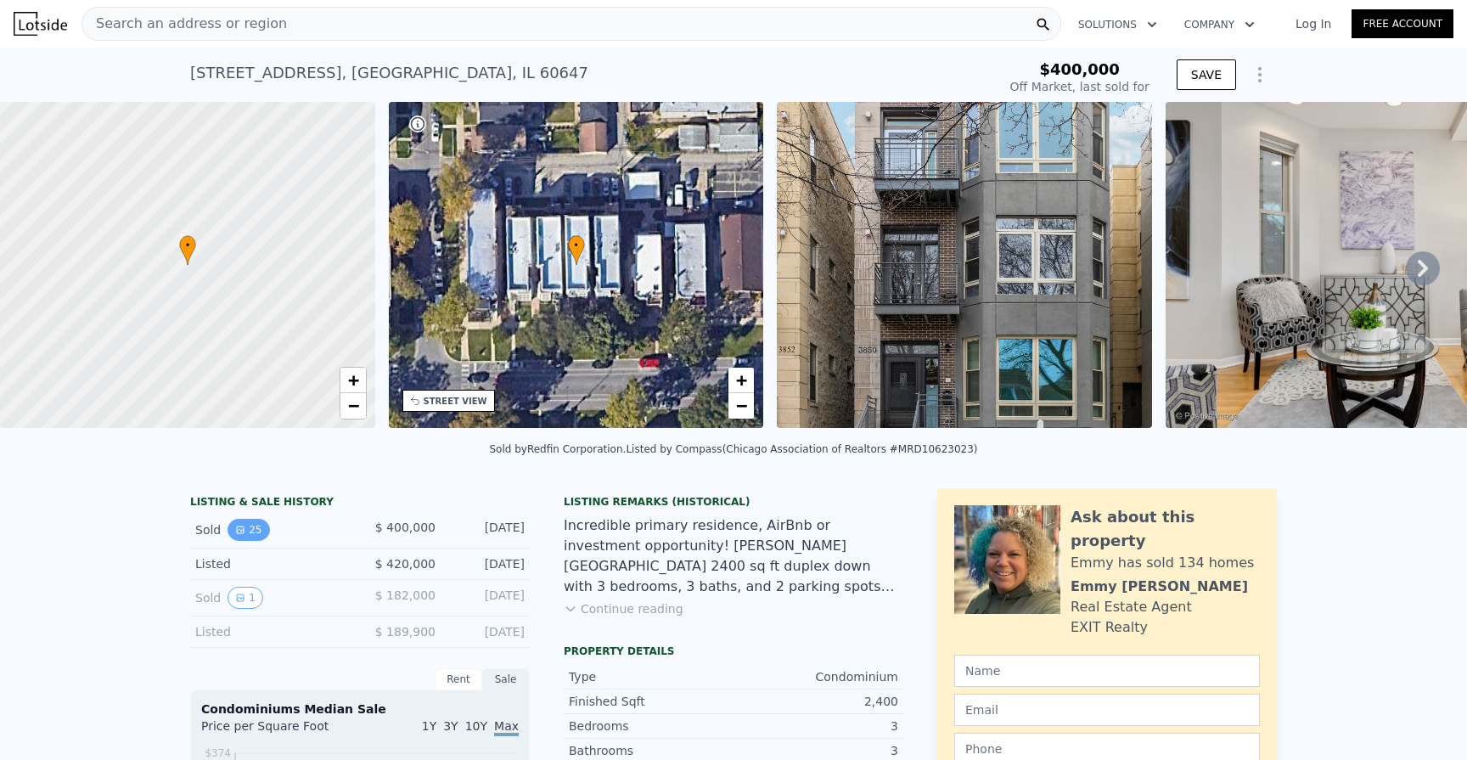
click at [250, 529] on button "25" at bounding box center [249, 530] width 42 height 22
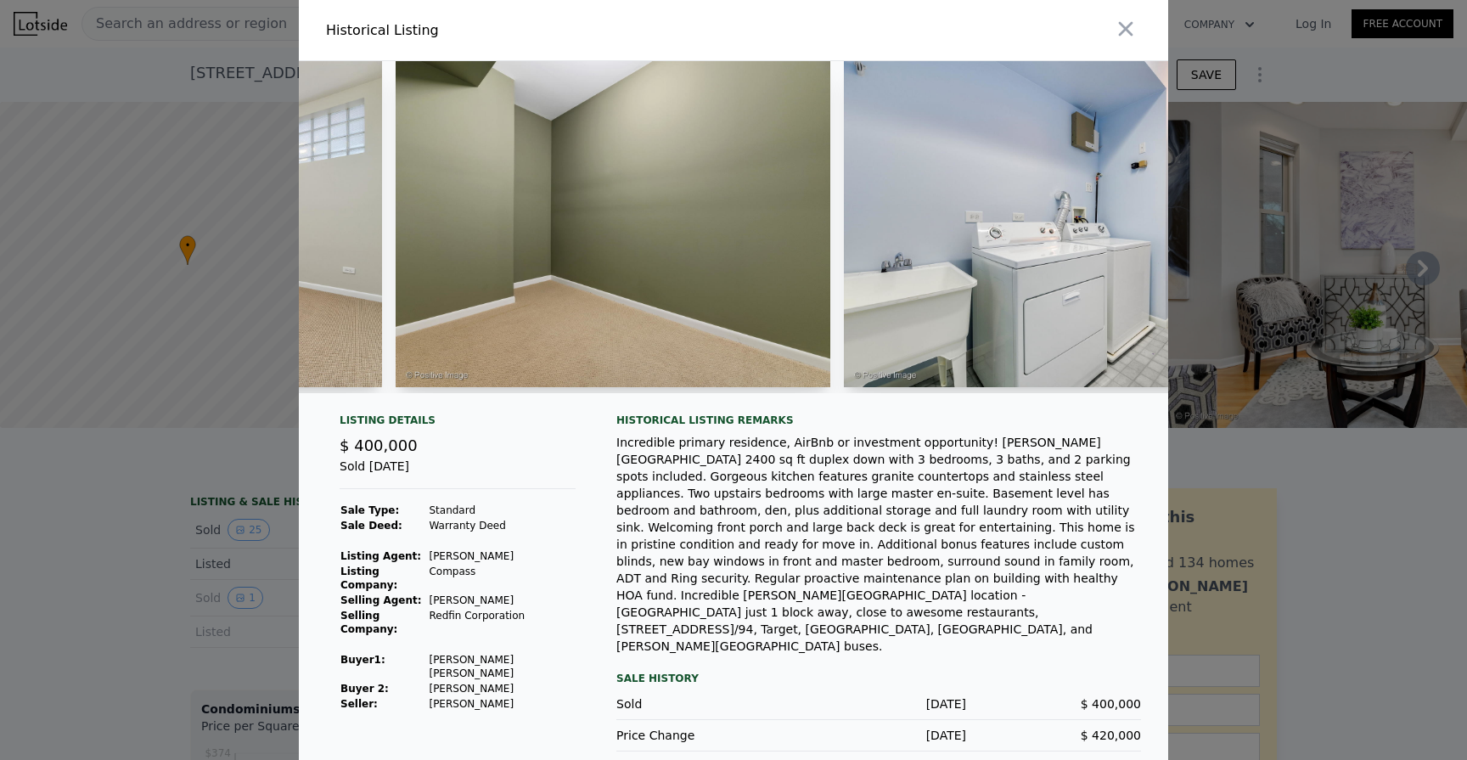
scroll to position [0, 9439]
click at [133, 593] on div at bounding box center [733, 380] width 1467 height 760
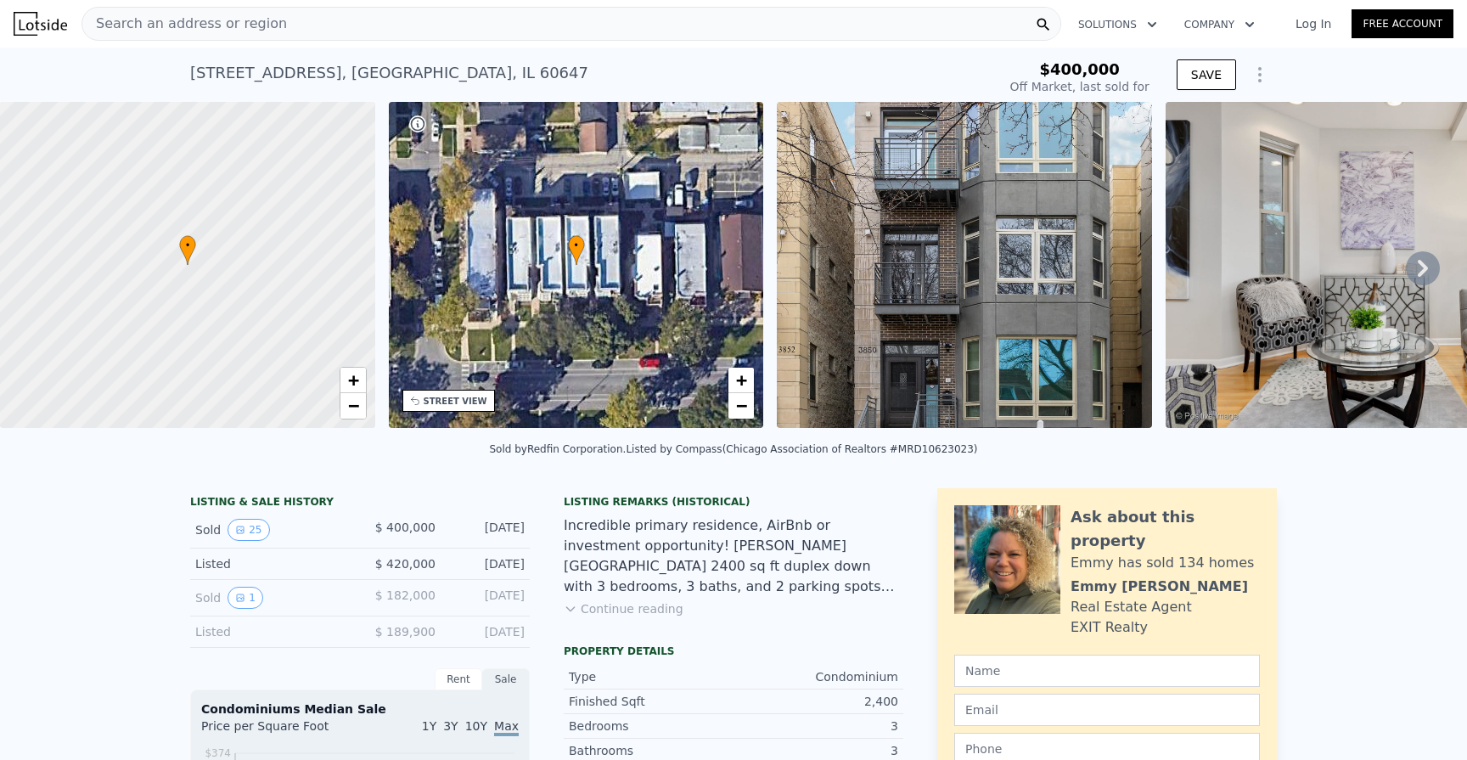
click at [549, 20] on div "Search an address or region" at bounding box center [572, 24] width 980 height 34
type input "$ 527,000"
type input "$ 72,615"
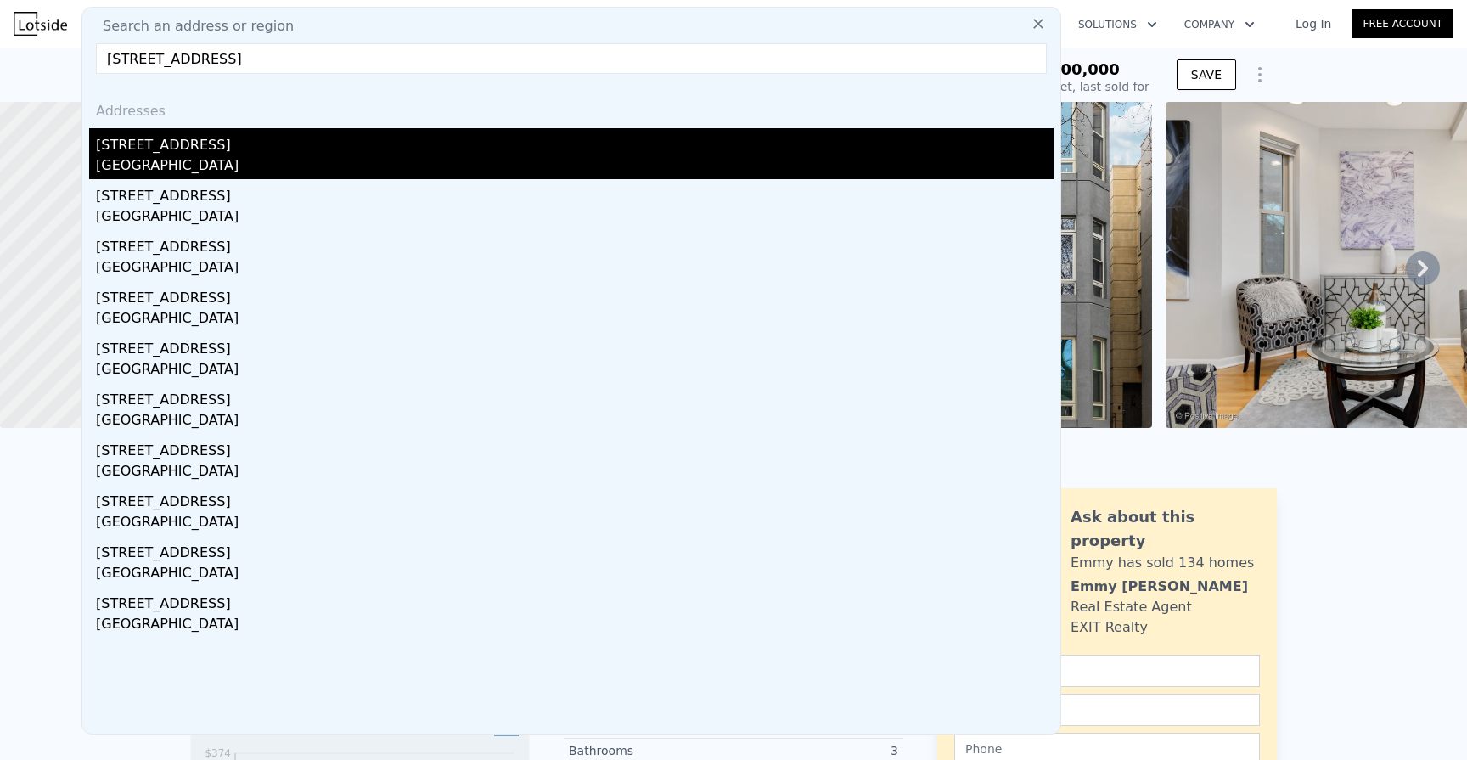
type input "[STREET_ADDRESS]"
click at [295, 154] on div "[STREET_ADDRESS]" at bounding box center [575, 141] width 958 height 27
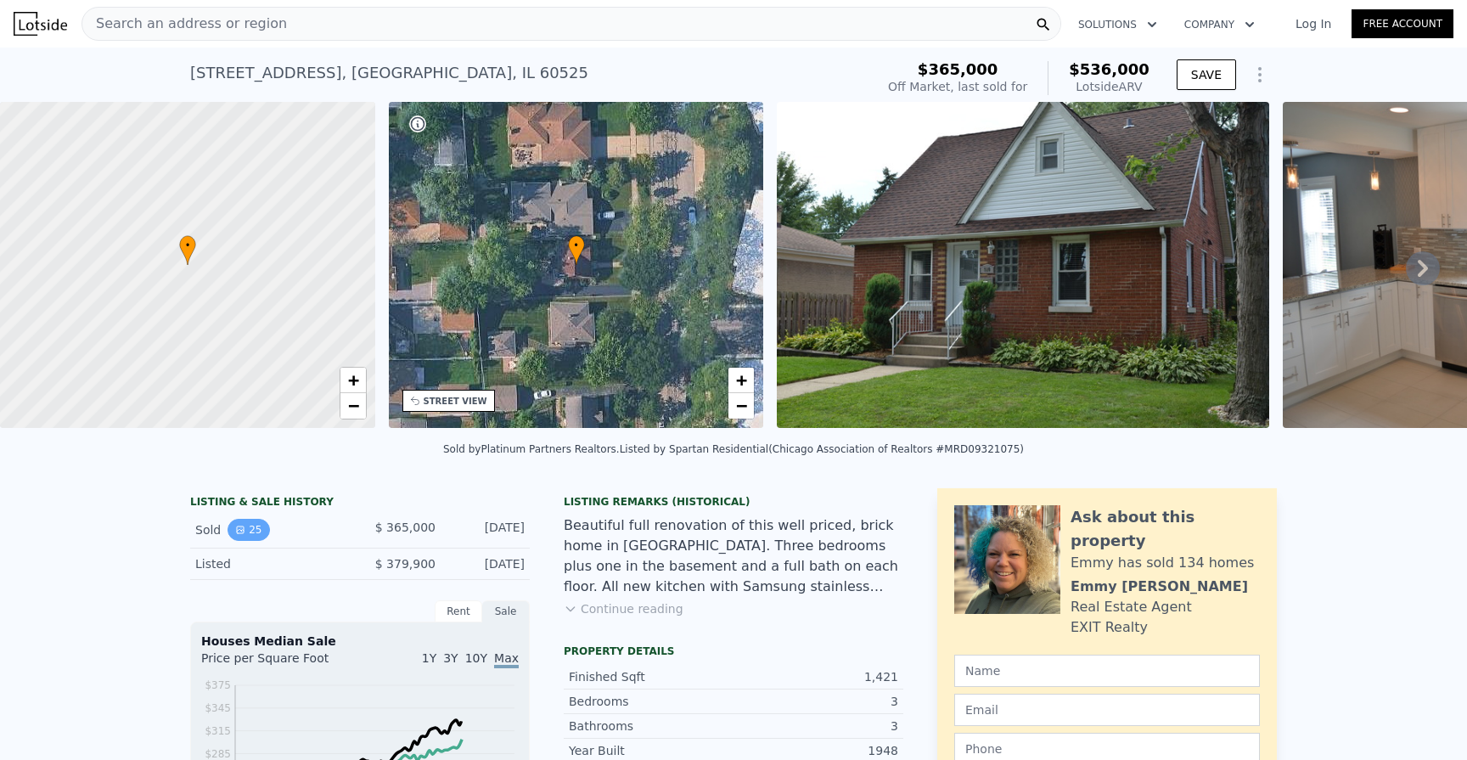
click at [236, 525] on icon "View historical data" at bounding box center [240, 530] width 10 height 10
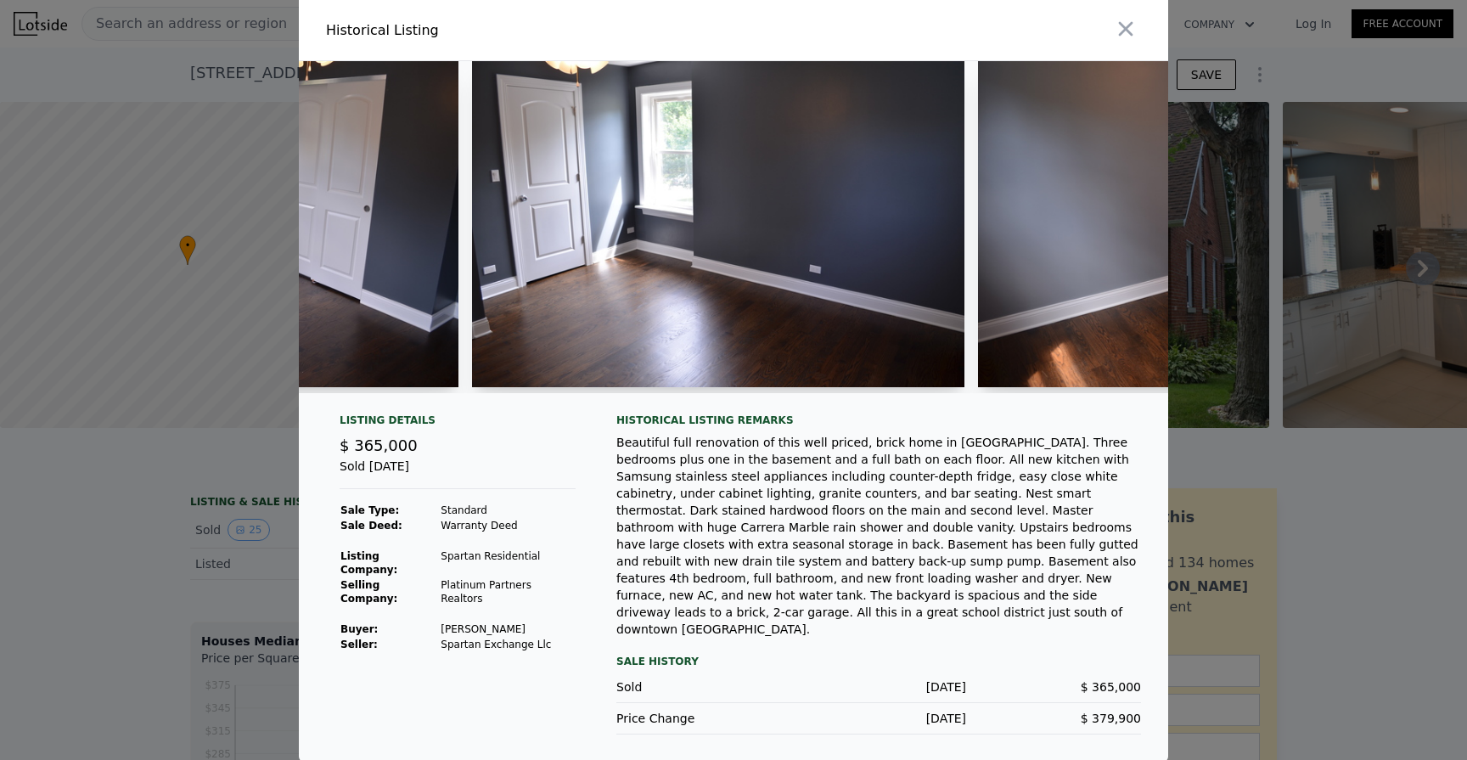
scroll to position [0, 5864]
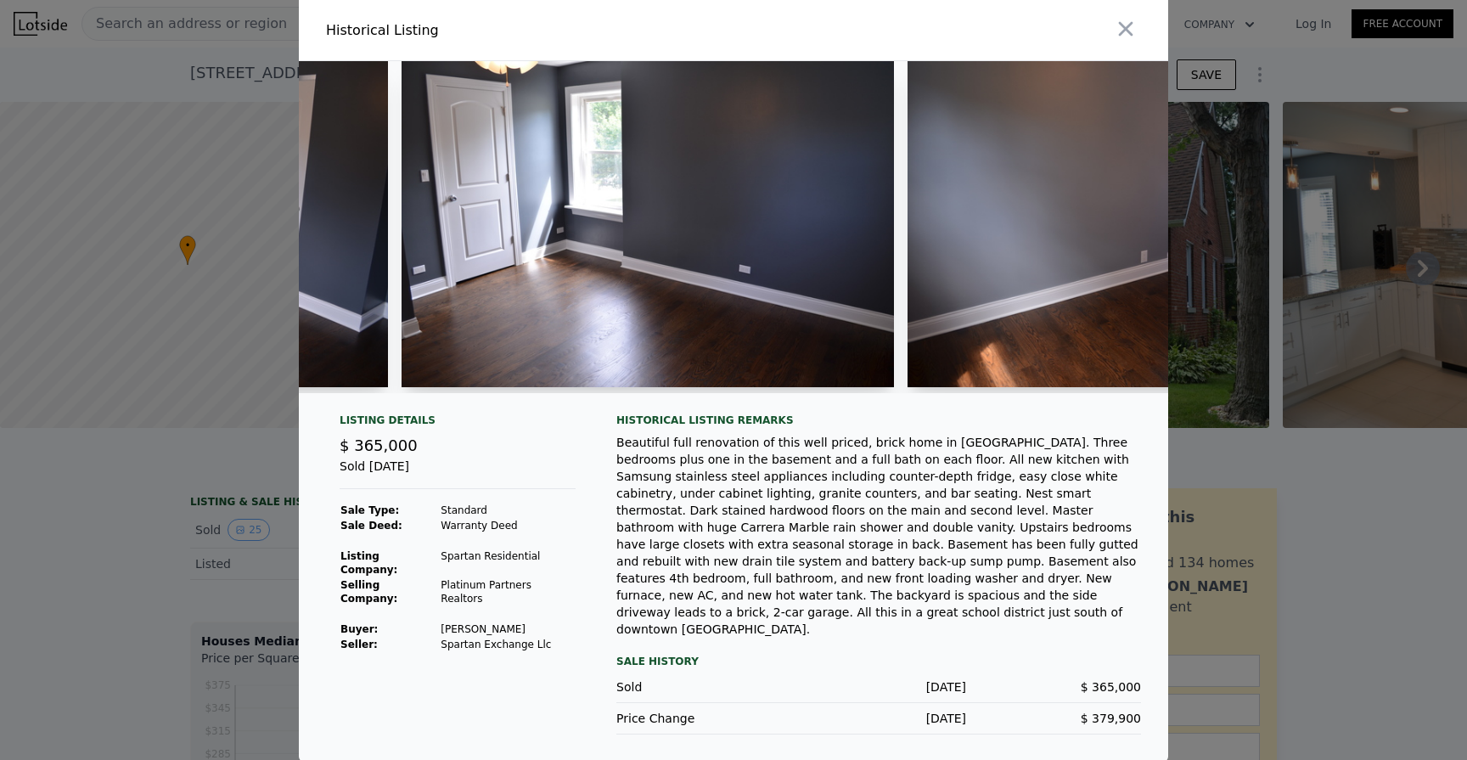
click at [228, 552] on div at bounding box center [733, 380] width 1467 height 760
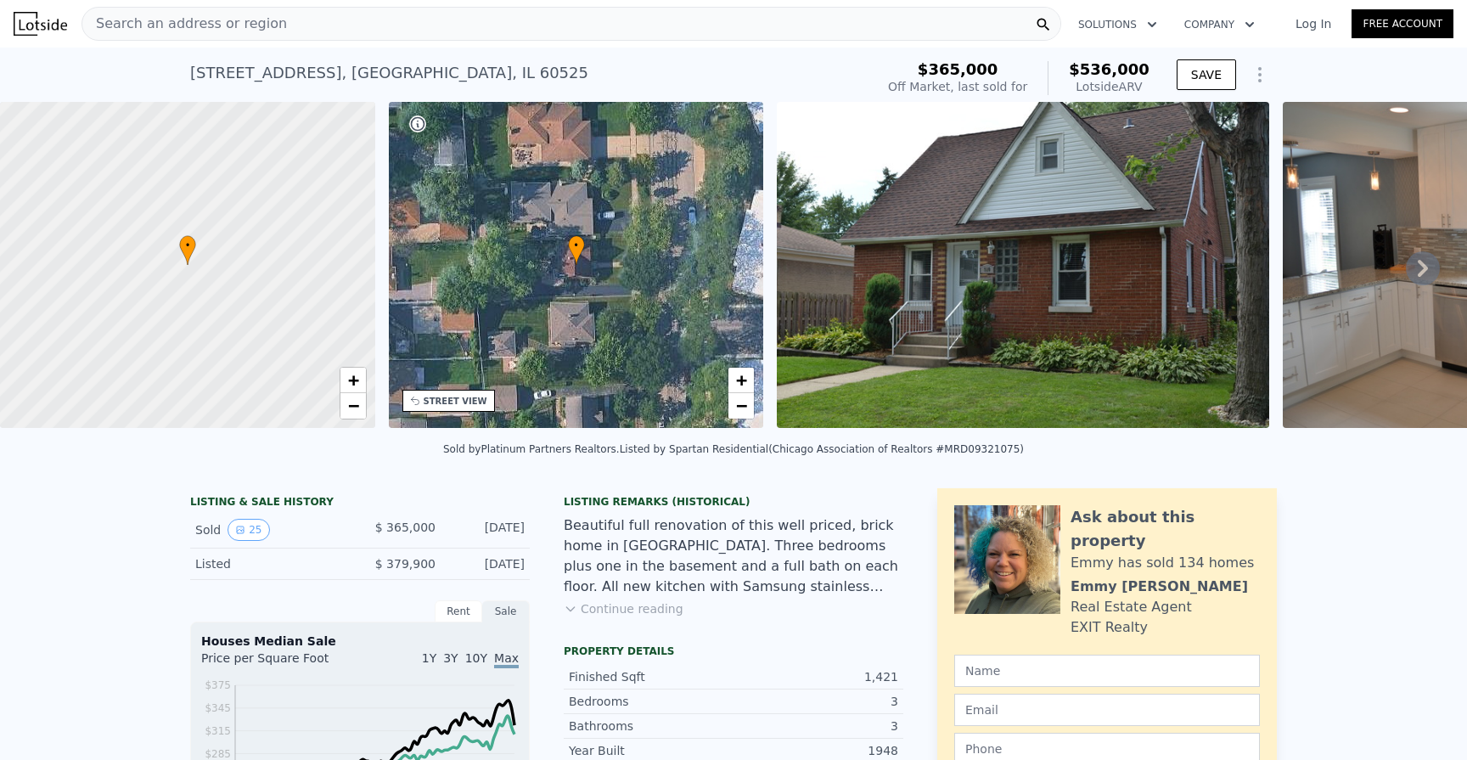
click at [426, 24] on div "Search an address or region" at bounding box center [572, 24] width 980 height 34
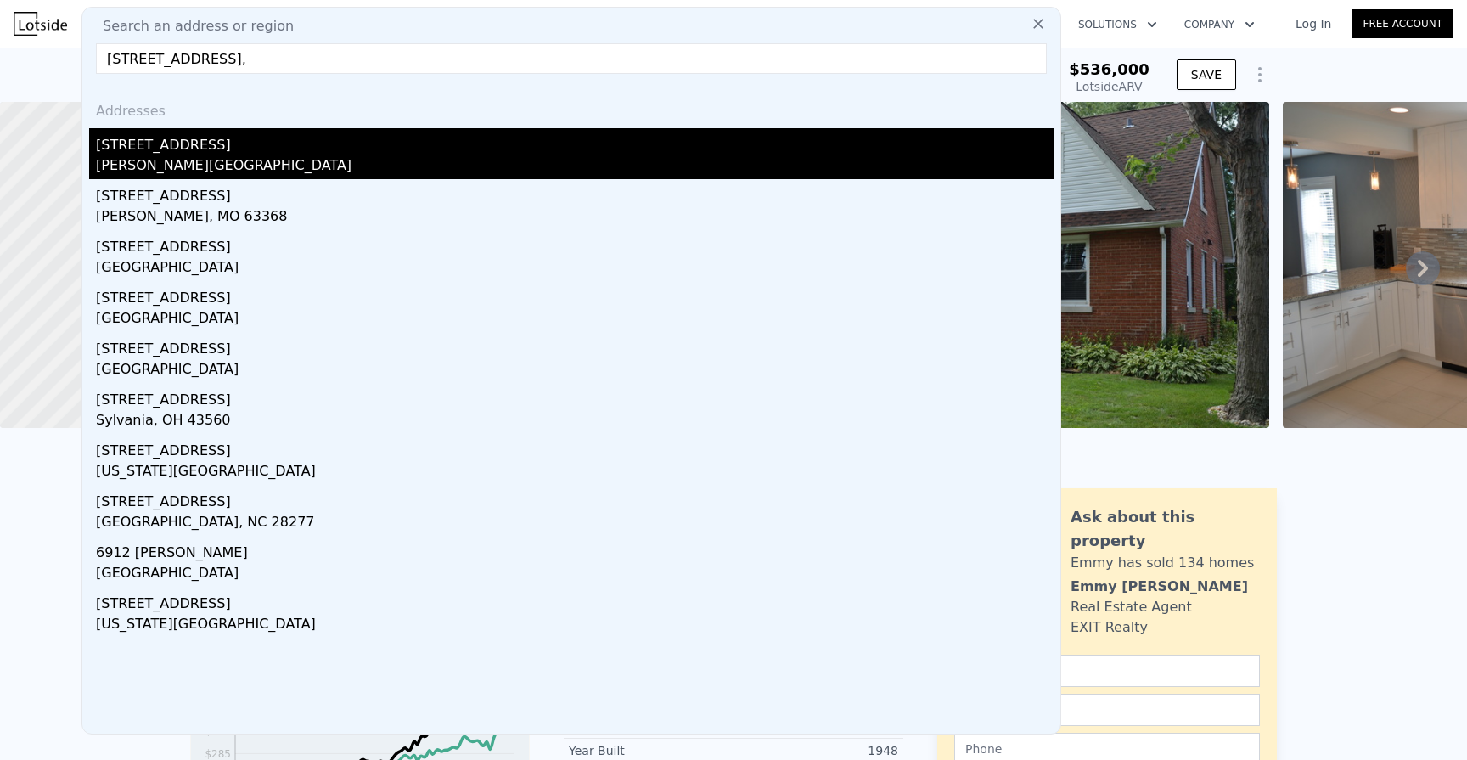
type input "[STREET_ADDRESS],"
click at [230, 163] on div "[PERSON_NAME][GEOGRAPHIC_DATA]" at bounding box center [575, 167] width 958 height 24
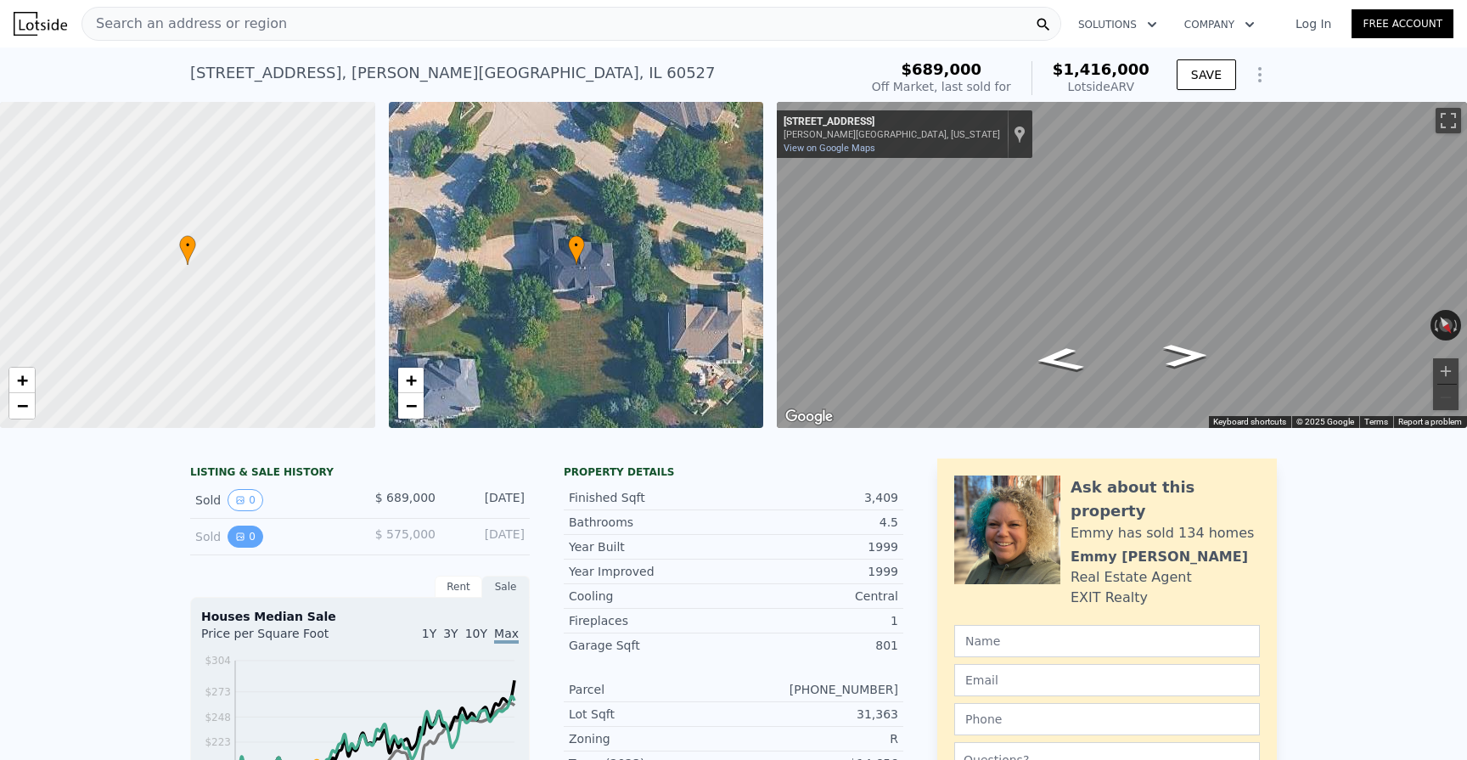
click at [251, 531] on button "0" at bounding box center [246, 537] width 36 height 22
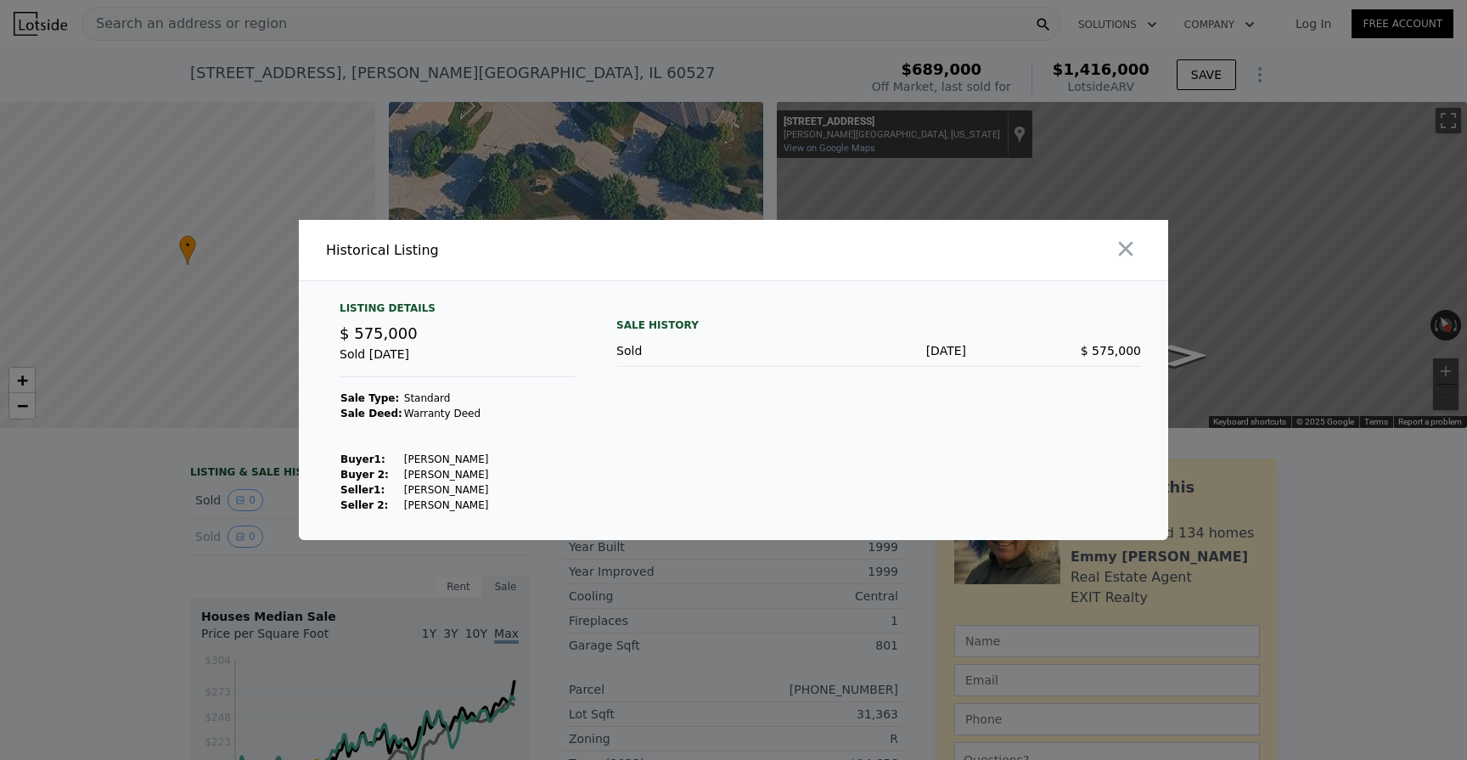
click at [228, 506] on div at bounding box center [733, 380] width 1467 height 760
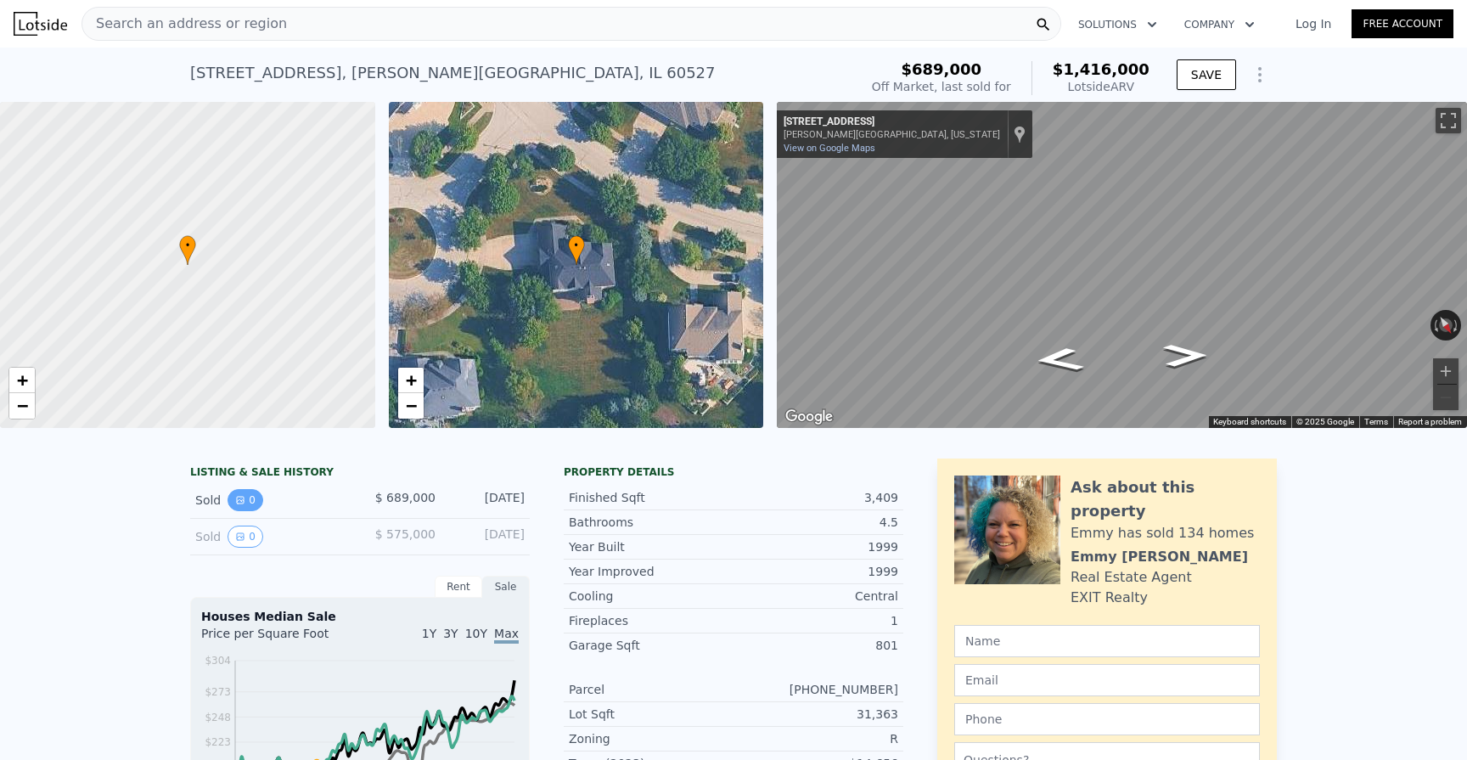
click at [240, 499] on icon "View historical data" at bounding box center [240, 500] width 10 height 10
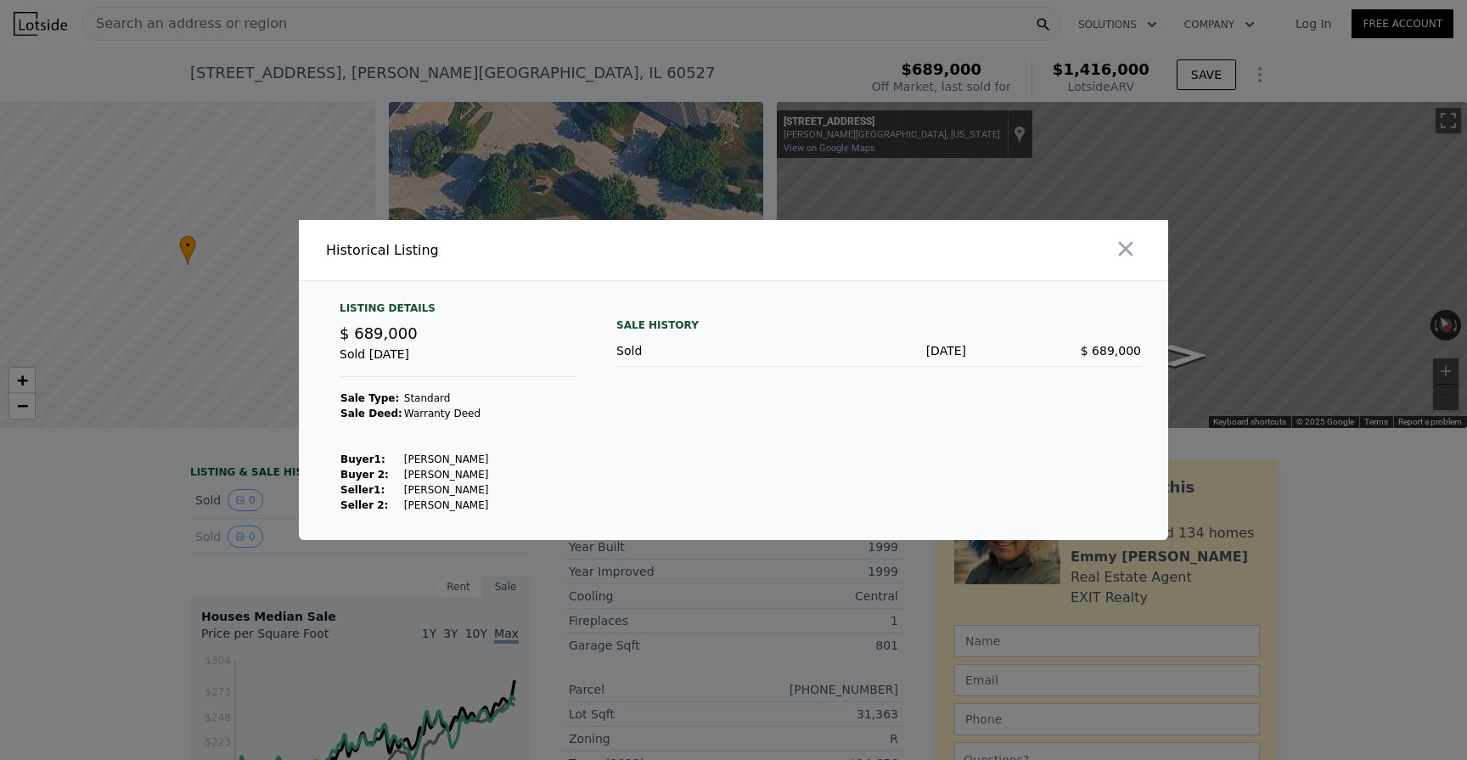
click at [159, 588] on div at bounding box center [733, 380] width 1467 height 760
